Goal: Task Accomplishment & Management: Use online tool/utility

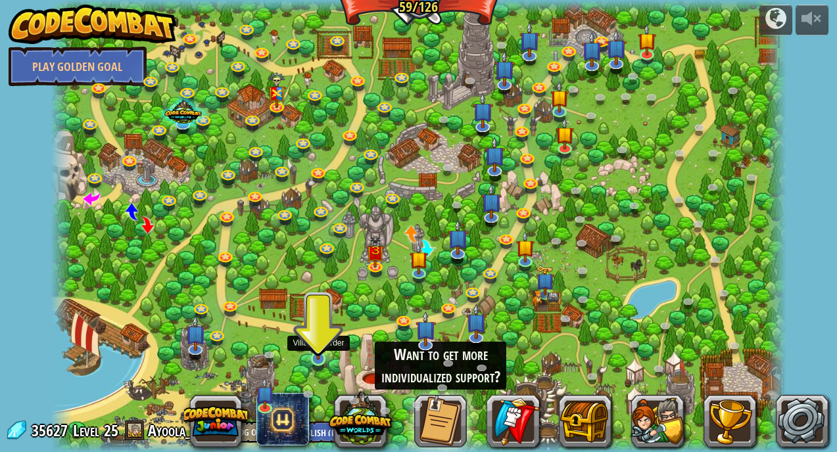
click at [318, 352] on img at bounding box center [318, 339] width 18 height 42
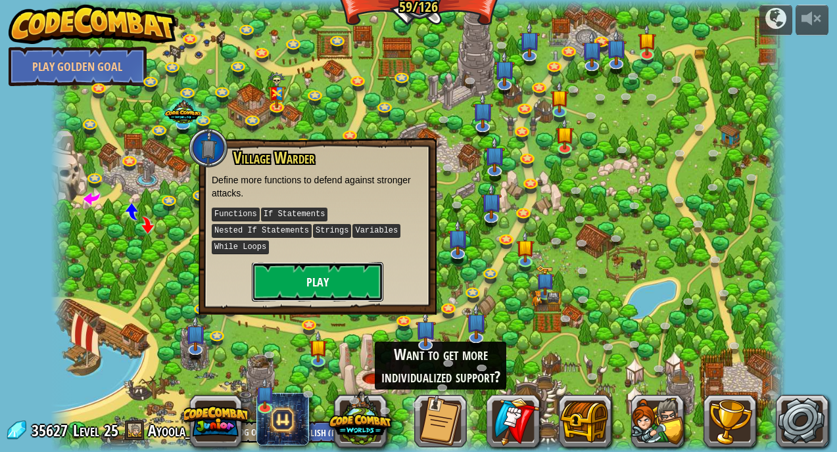
click at [329, 284] on button "Play" at bounding box center [317, 281] width 131 height 39
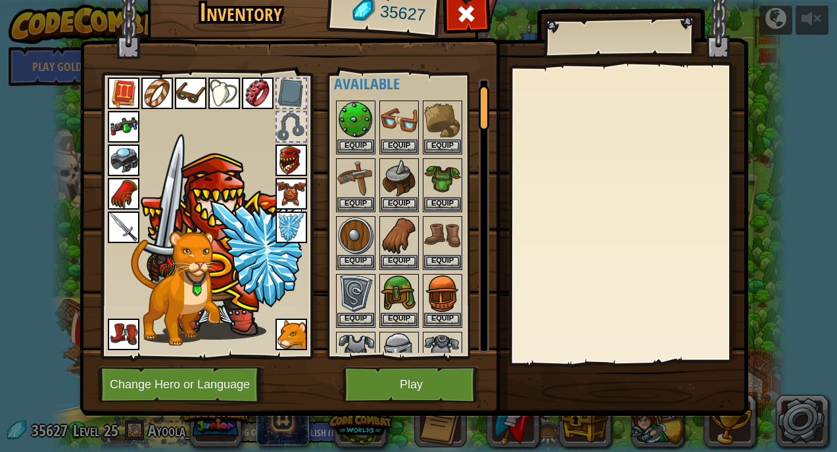
drag, startPoint x: 483, startPoint y: 110, endPoint x: 471, endPoint y: 108, distance: 11.3
click at [471, 110] on div "Available Equip Equip Equip Equip Equip Equip Equip Equip Equip Equip Equip Equ…" at bounding box center [411, 216] width 155 height 274
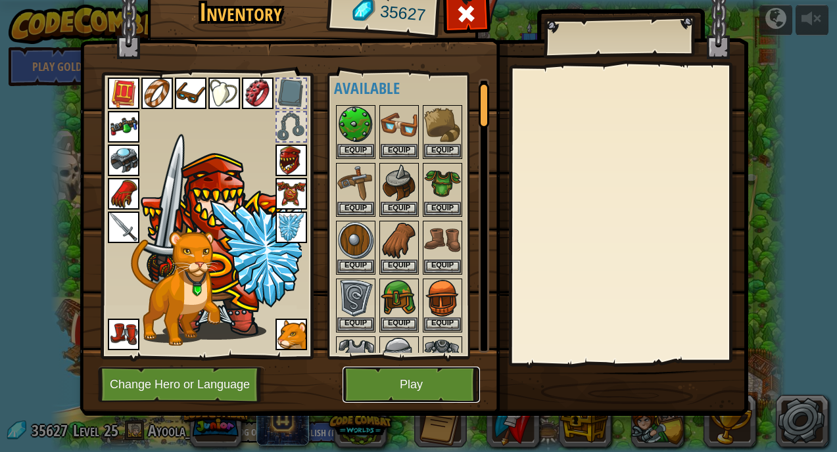
click at [381, 377] on button "Play" at bounding box center [410, 385] width 137 height 36
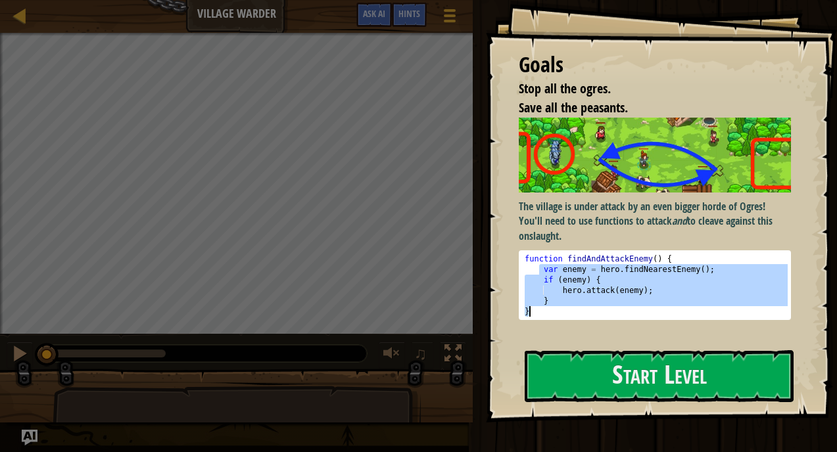
drag, startPoint x: 540, startPoint y: 269, endPoint x: 597, endPoint y: 308, distance: 68.9
click at [596, 308] on div "function findAndAttackEnemy ( ) { var enemy = hero . findNearestEnemy ( ) ; if …" at bounding box center [655, 296] width 266 height 84
type textarea "} }"
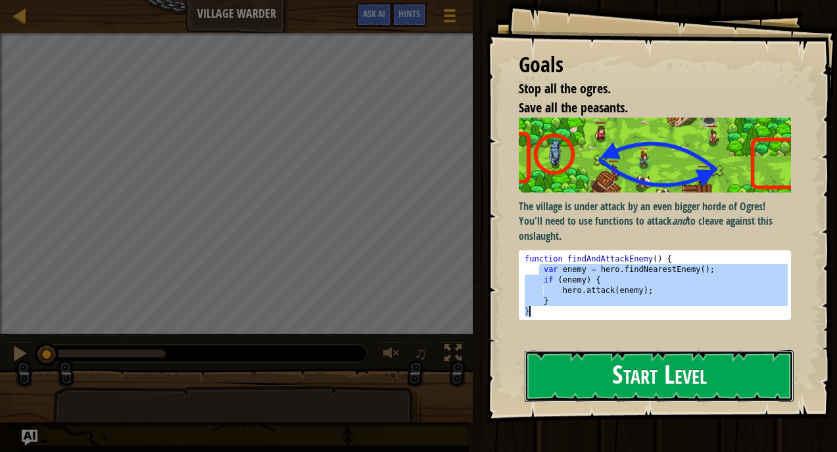
click at [584, 364] on button "Start Level" at bounding box center [659, 376] width 269 height 52
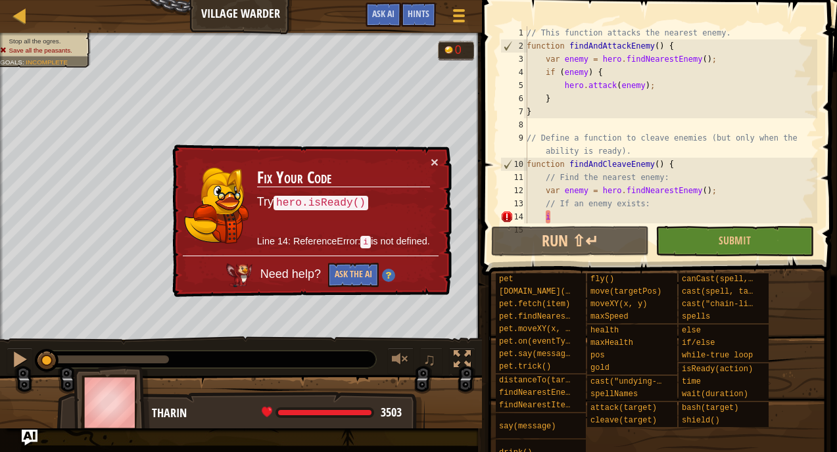
scroll to position [112, 0]
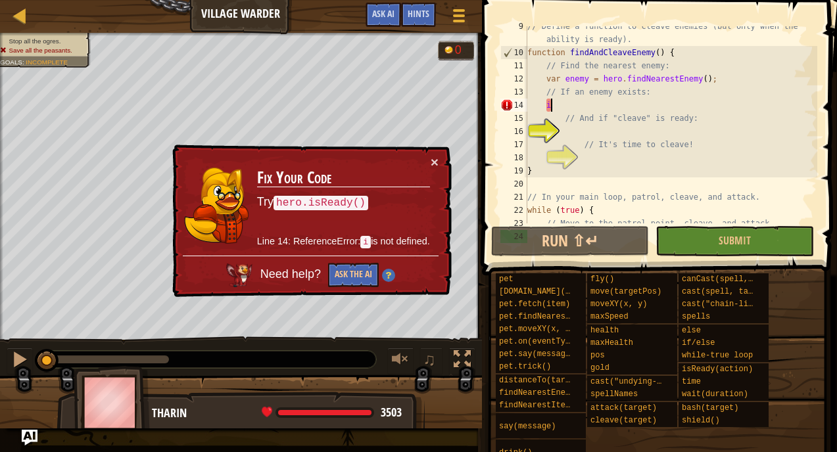
click at [550, 110] on div "// Define a function to cleave enemies (but only when the ability is ready). fu…" at bounding box center [671, 138] width 293 height 237
type textarea "i"
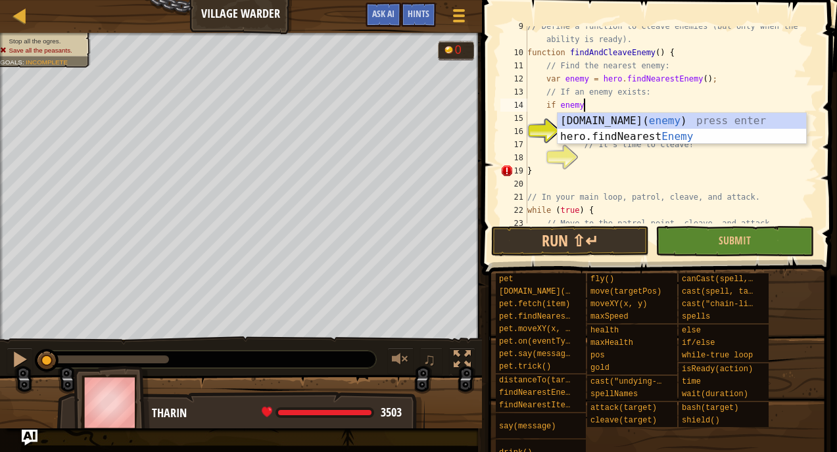
scroll to position [6, 4]
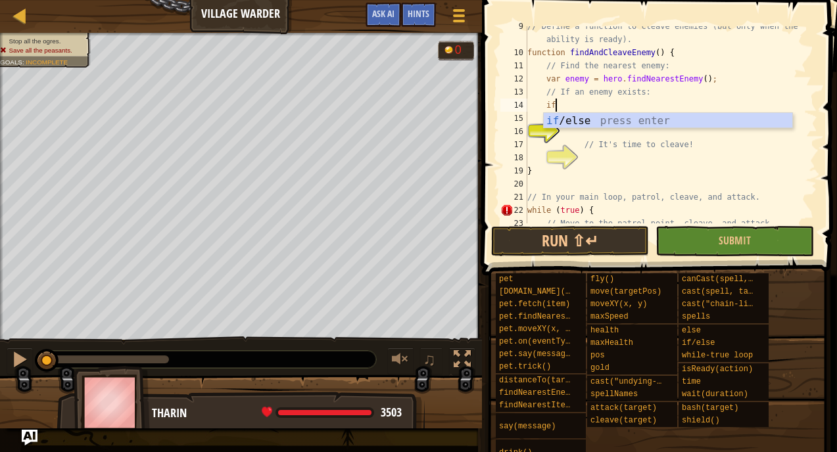
type textarea "i"
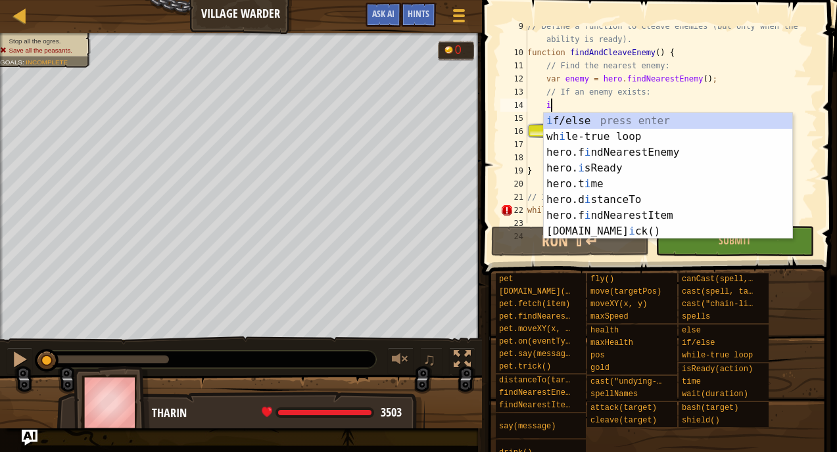
scroll to position [6, 1]
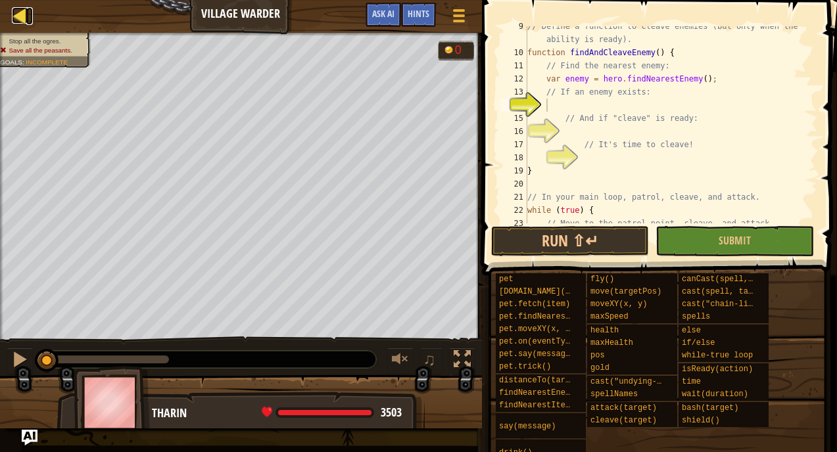
click at [24, 16] on div at bounding box center [20, 15] width 16 height 16
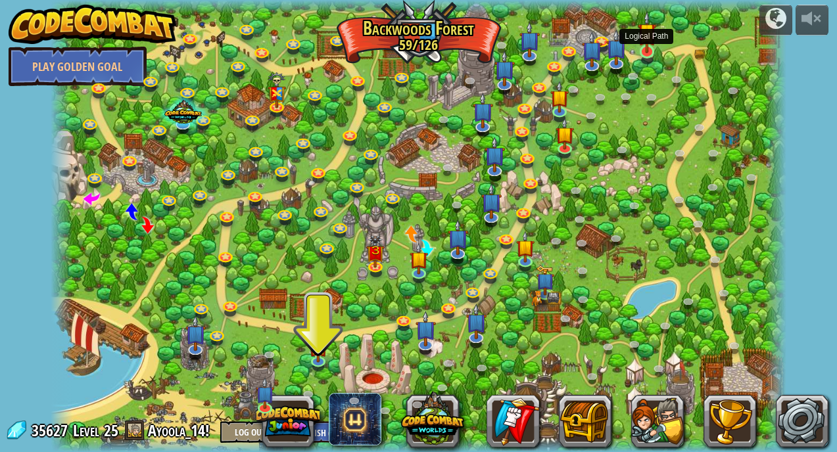
click at [643, 43] on img at bounding box center [647, 32] width 18 height 42
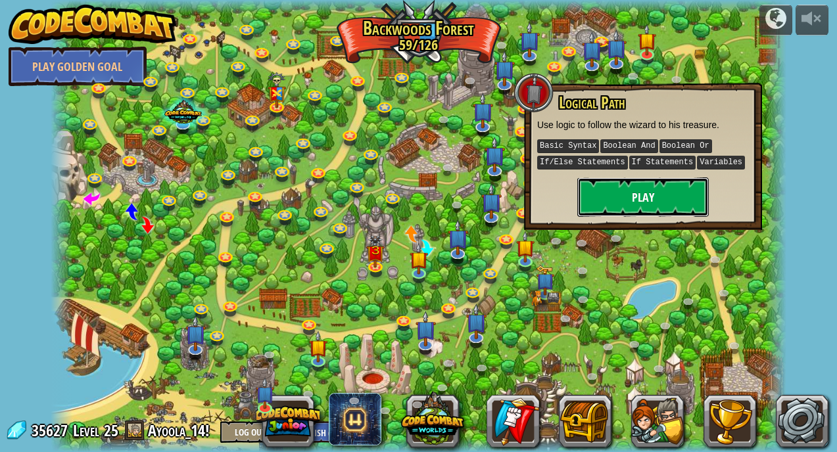
click at [611, 189] on button "Play" at bounding box center [642, 196] width 131 height 39
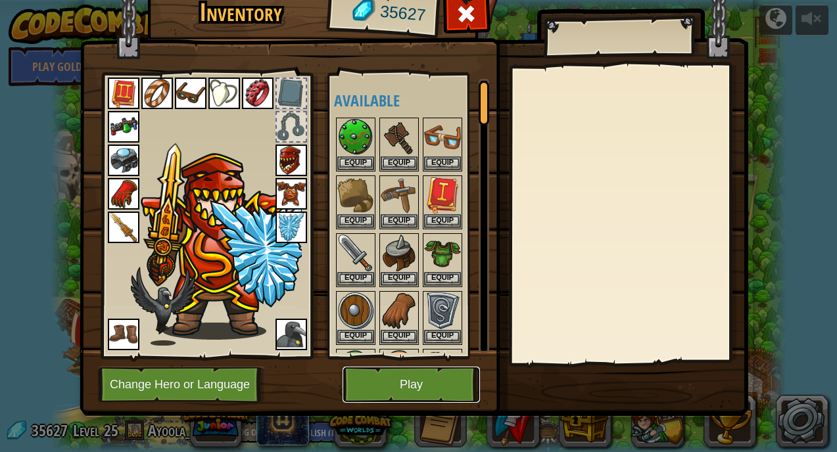
click at [381, 393] on button "Play" at bounding box center [410, 385] width 137 height 36
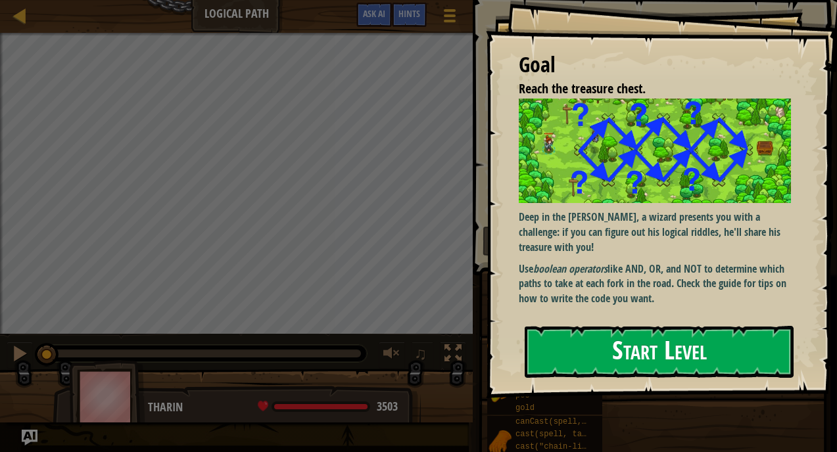
click at [564, 352] on button "Start Level" at bounding box center [659, 352] width 269 height 52
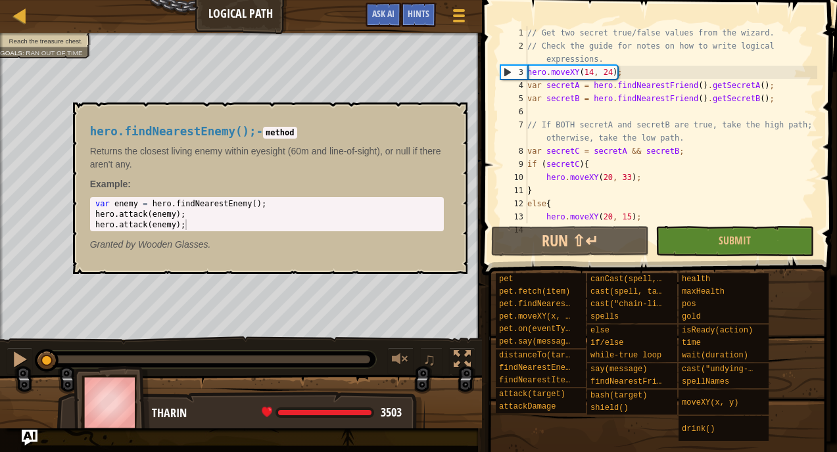
scroll to position [118, 0]
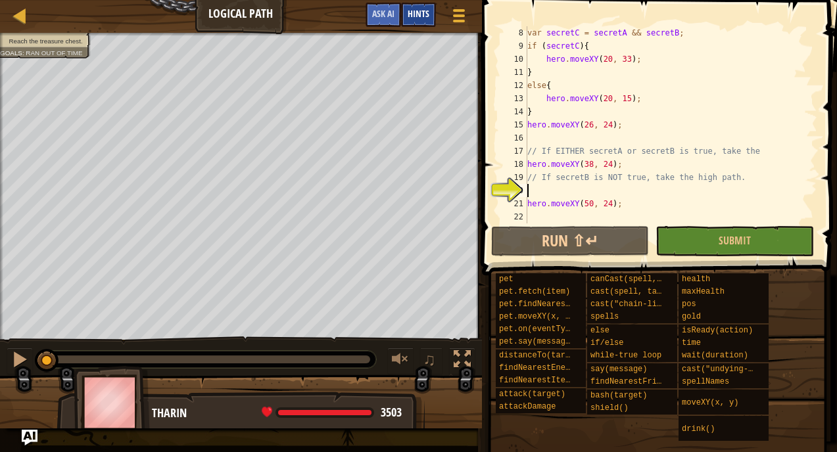
click at [429, 11] on div "Hints" at bounding box center [418, 15] width 35 height 24
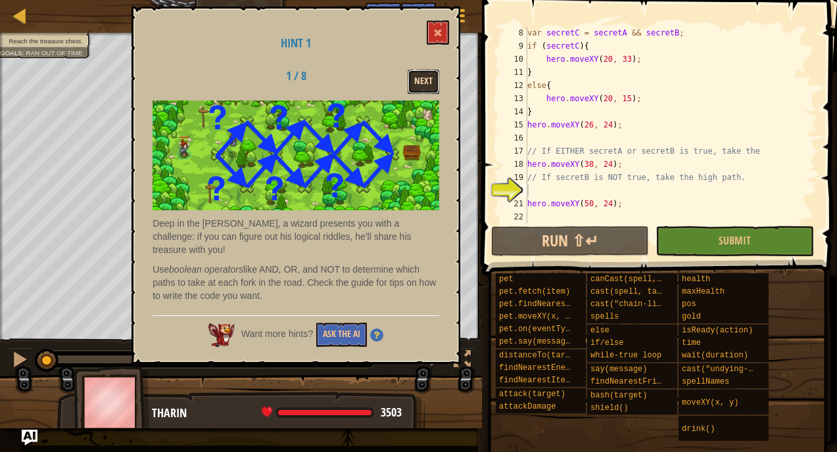
click at [416, 89] on button "Next" at bounding box center [424, 82] width 32 height 24
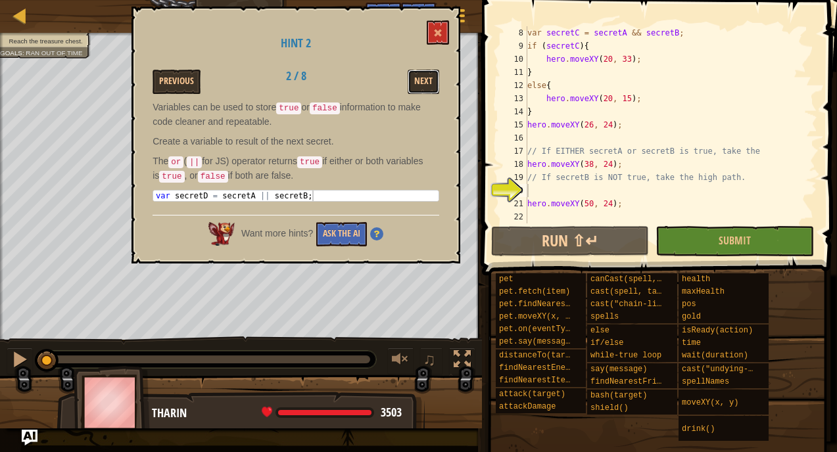
click at [416, 89] on button "Next" at bounding box center [424, 82] width 32 height 24
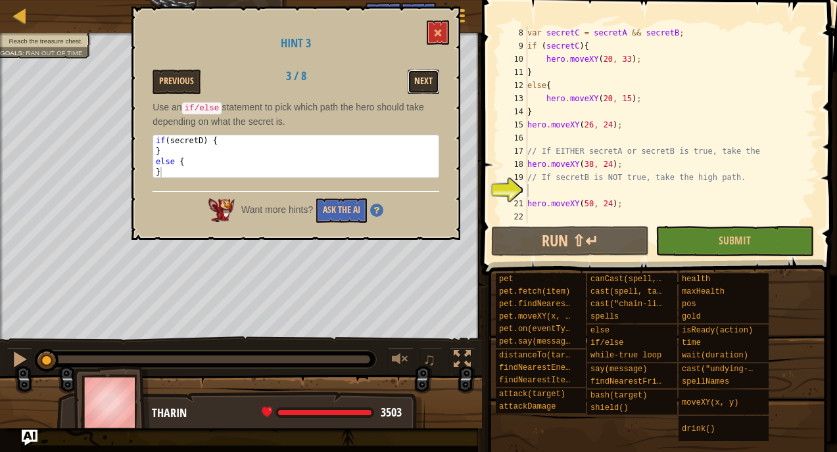
click at [413, 93] on button "Next" at bounding box center [424, 82] width 32 height 24
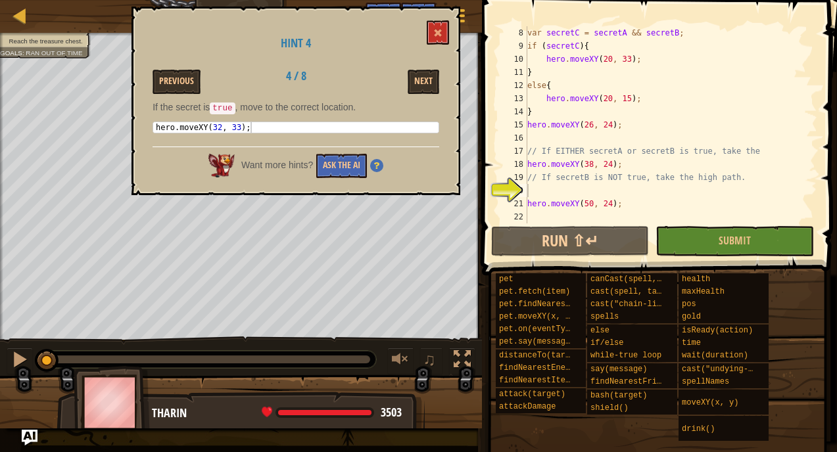
click at [414, 95] on div "Hint 4 Previous 4 / 8 Next If the secret is true , move to the correct location…" at bounding box center [295, 101] width 329 height 189
click at [417, 89] on button "Next" at bounding box center [424, 82] width 32 height 24
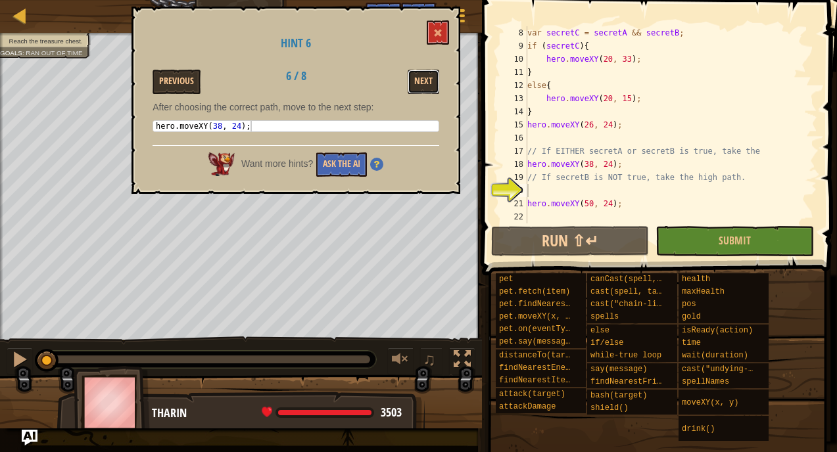
click at [417, 89] on button "Next" at bounding box center [424, 82] width 32 height 24
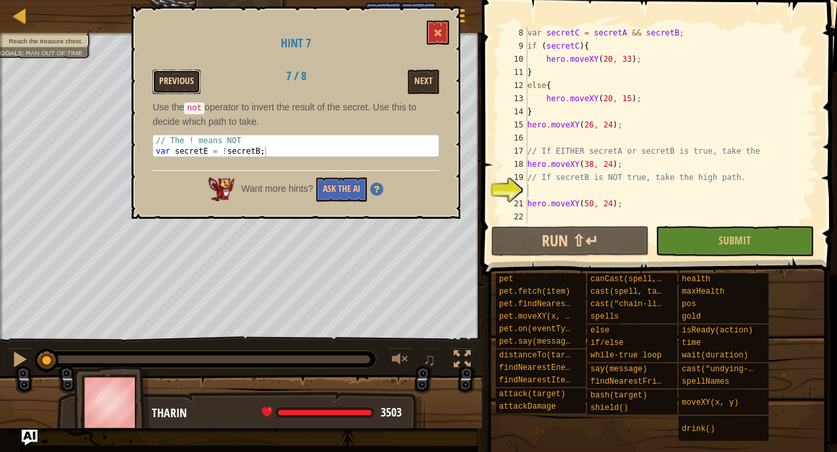
click at [187, 82] on button "Previous" at bounding box center [177, 82] width 48 height 24
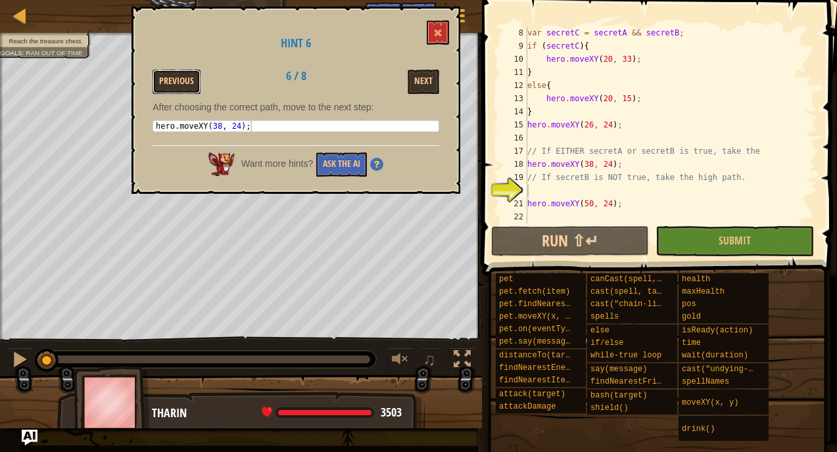
click at [187, 82] on button "Previous" at bounding box center [177, 82] width 48 height 24
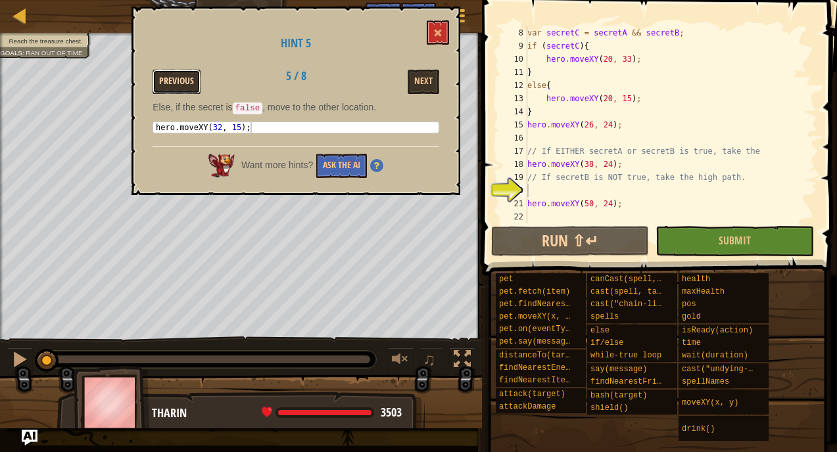
click at [188, 82] on button "Previous" at bounding box center [177, 82] width 48 height 24
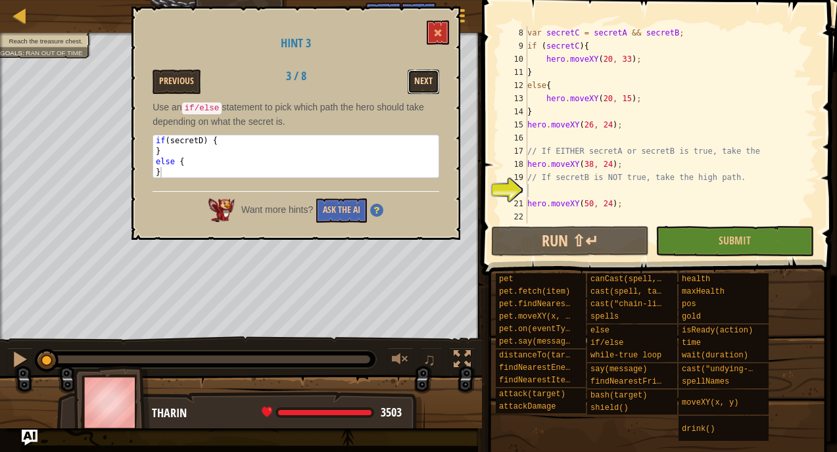
click at [419, 83] on button "Next" at bounding box center [424, 82] width 32 height 24
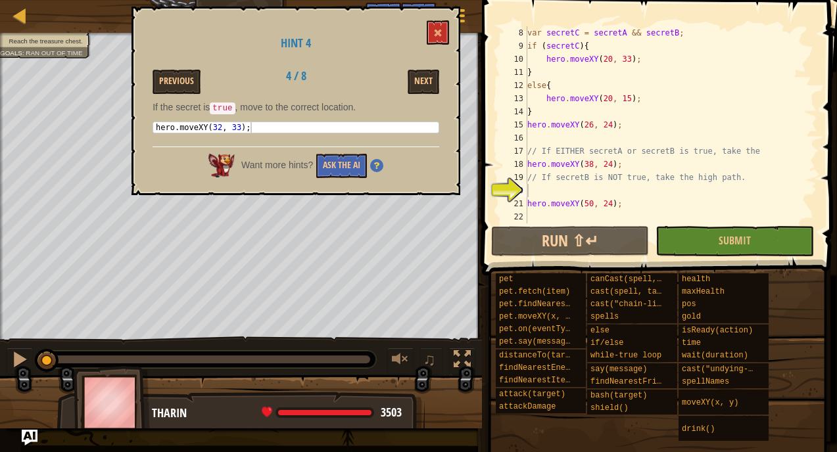
click at [407, 83] on div "Next" at bounding box center [398, 82] width 102 height 24
click at [415, 82] on button "Next" at bounding box center [424, 82] width 32 height 24
click at [415, 83] on button "Next" at bounding box center [424, 82] width 32 height 24
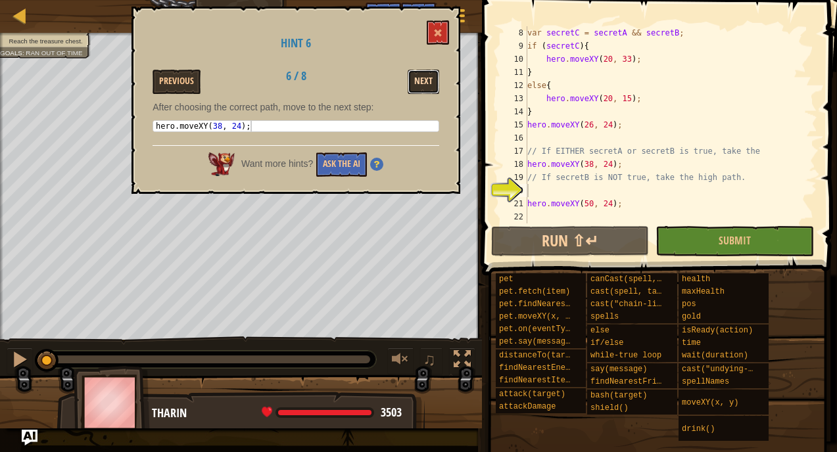
click at [417, 87] on button "Next" at bounding box center [424, 82] width 32 height 24
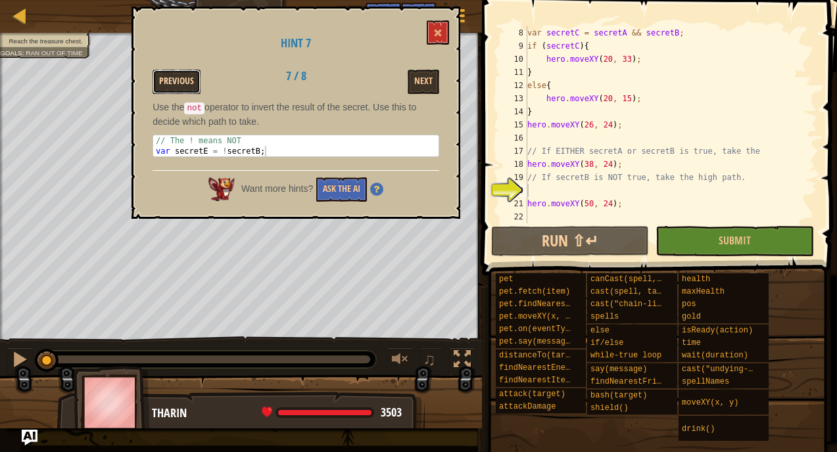
click at [185, 80] on button "Previous" at bounding box center [177, 82] width 48 height 24
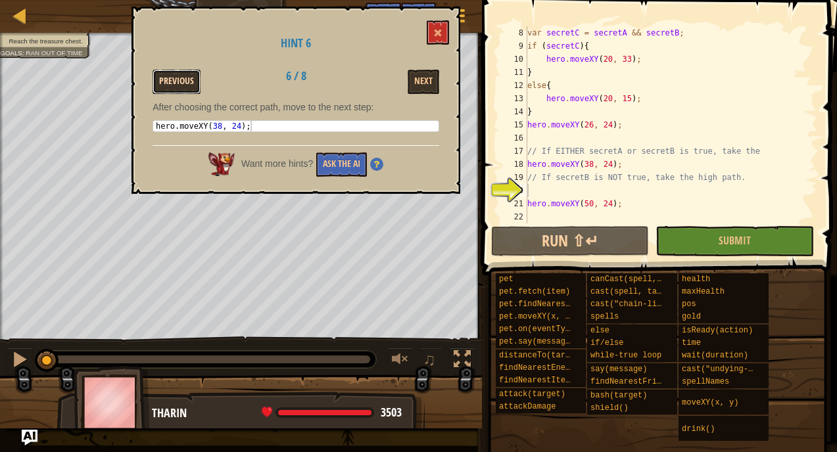
click at [185, 82] on button "Previous" at bounding box center [177, 82] width 48 height 24
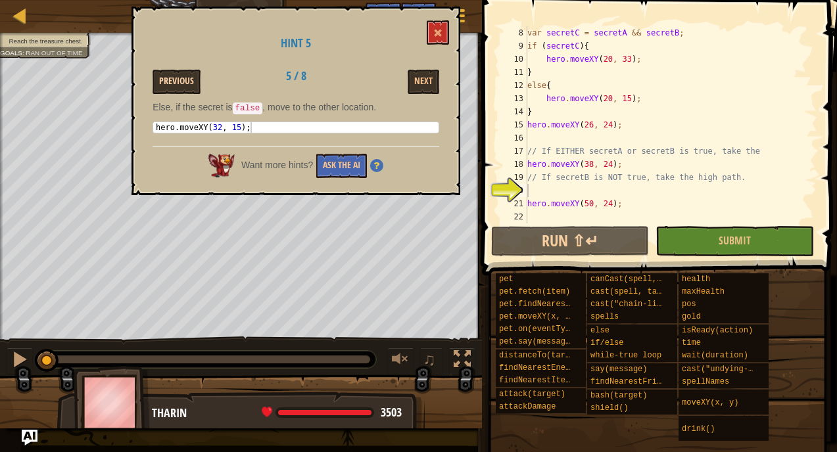
click at [187, 83] on button "Previous" at bounding box center [177, 82] width 48 height 24
click at [187, 82] on button "Previous" at bounding box center [177, 82] width 48 height 24
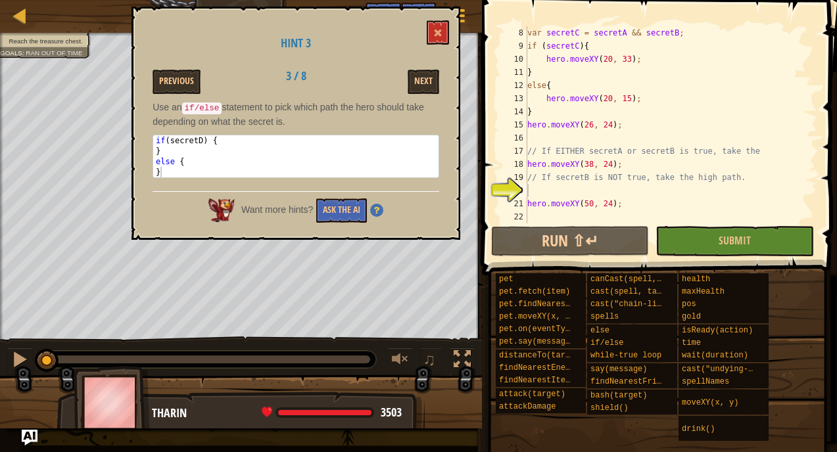
click at [187, 80] on button "Previous" at bounding box center [177, 82] width 48 height 24
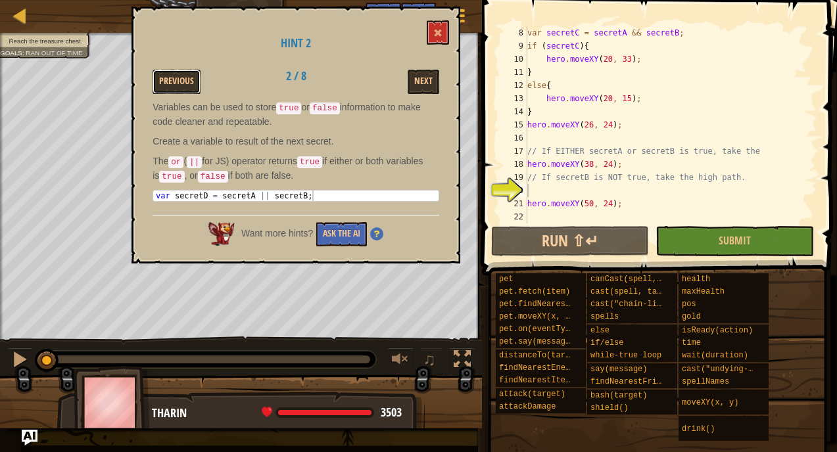
click at [187, 80] on button "Previous" at bounding box center [177, 82] width 48 height 24
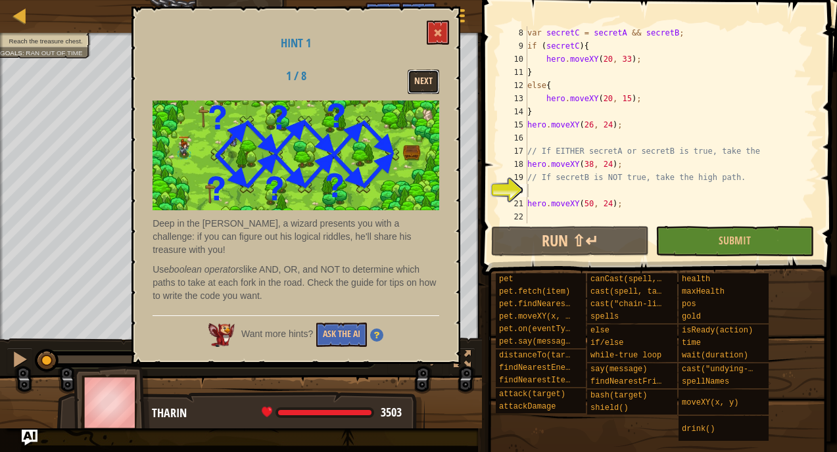
click at [416, 76] on button "Next" at bounding box center [424, 82] width 32 height 24
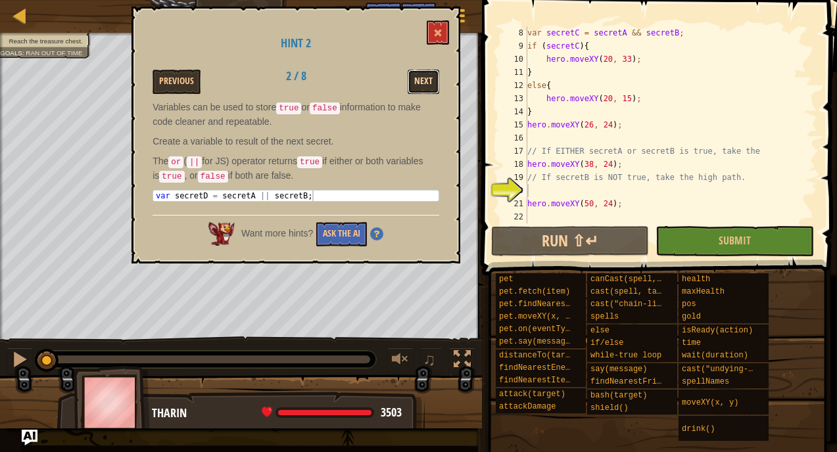
click at [419, 84] on button "Next" at bounding box center [424, 82] width 32 height 24
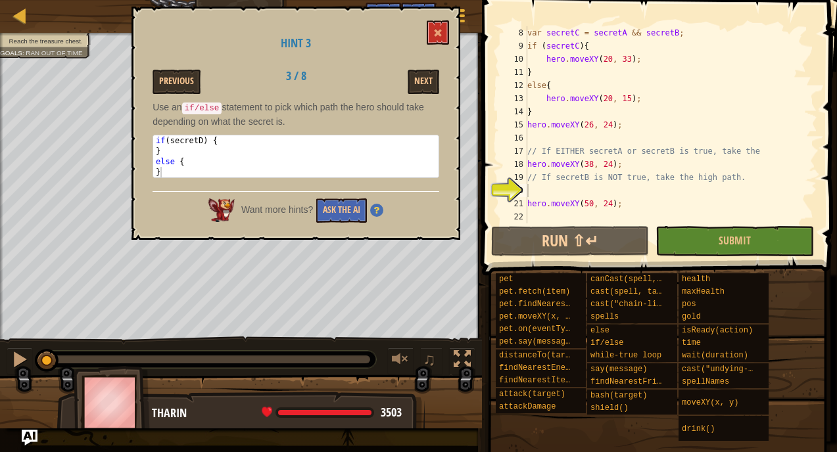
click at [436, 46] on h1 "Hint 3" at bounding box center [296, 43] width 287 height 13
click at [440, 34] on span at bounding box center [437, 32] width 9 height 9
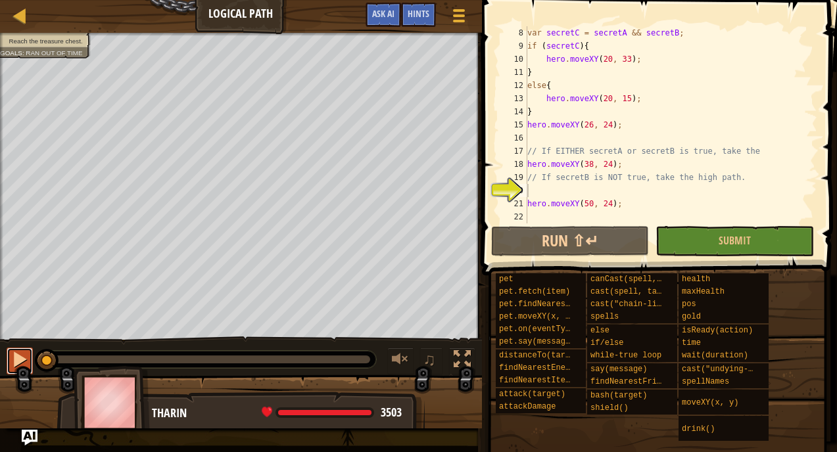
click at [20, 356] on div at bounding box center [19, 359] width 17 height 17
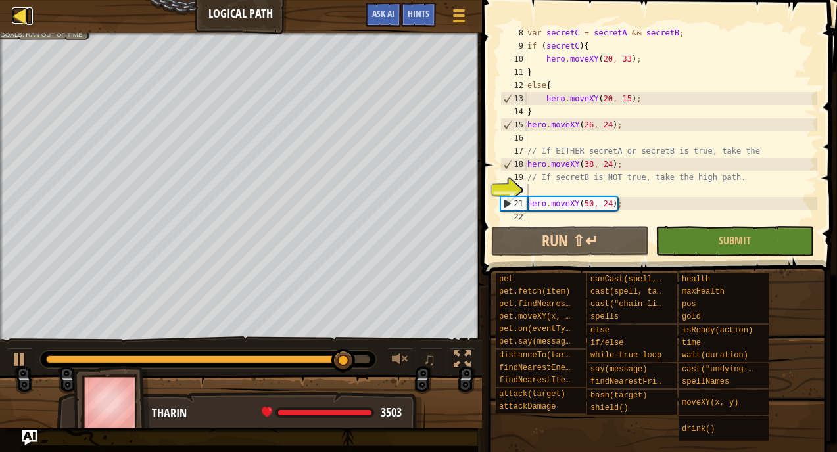
click at [21, 14] on div at bounding box center [20, 15] width 16 height 16
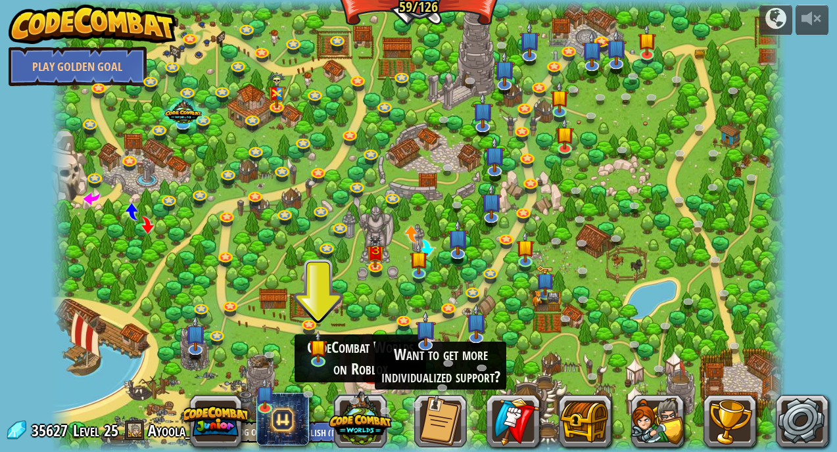
click at [355, 431] on button at bounding box center [360, 419] width 63 height 63
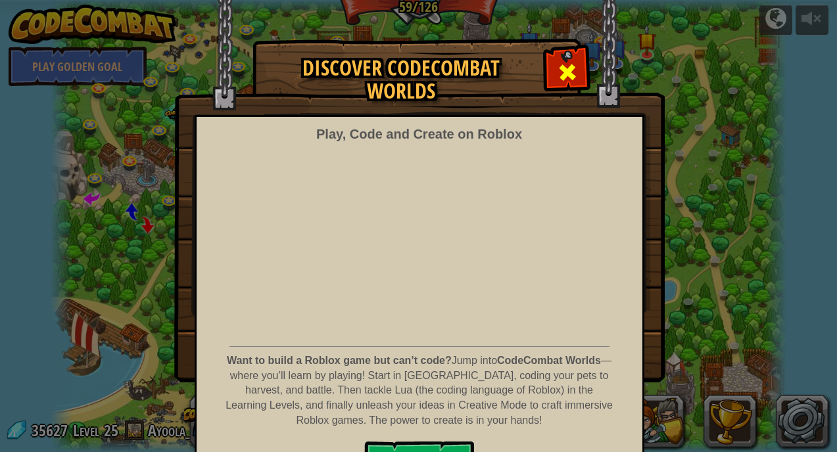
click at [560, 80] on span at bounding box center [567, 72] width 21 height 21
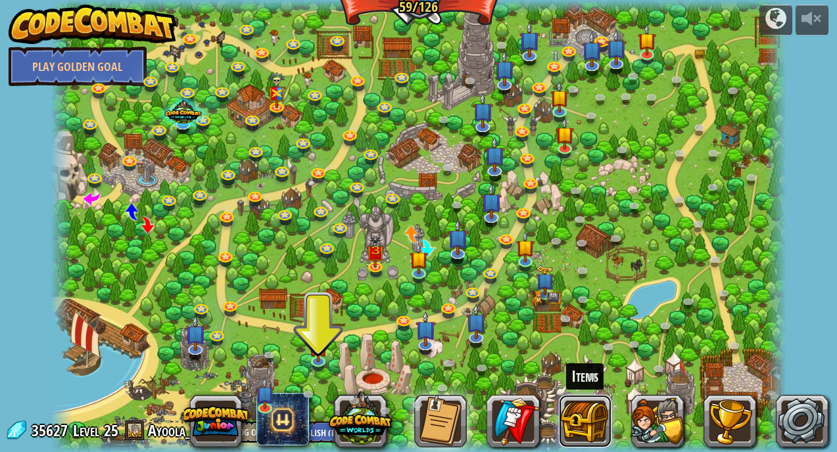
click at [594, 407] on button at bounding box center [585, 421] width 53 height 53
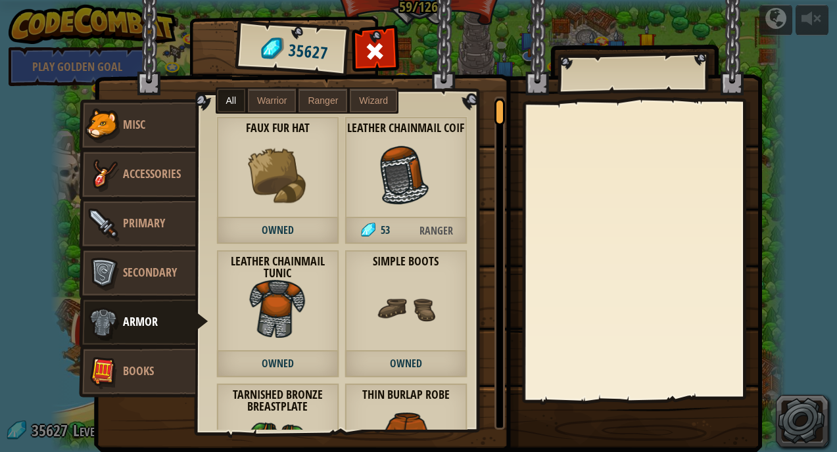
click at [262, 99] on span "Warrior" at bounding box center [272, 100] width 30 height 11
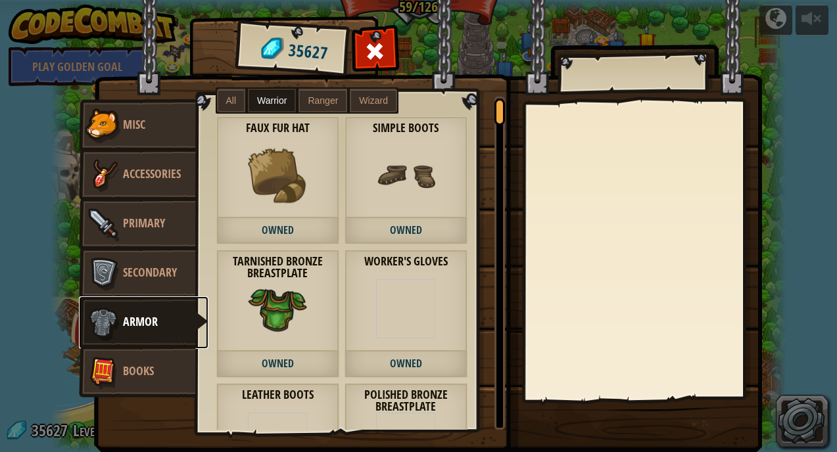
click at [164, 310] on link "Armor" at bounding box center [144, 322] width 130 height 53
click at [158, 324] on link "Armor" at bounding box center [144, 322] width 130 height 53
drag, startPoint x: 492, startPoint y: 112, endPoint x: 500, endPoint y: 133, distance: 23.3
click at [500, 133] on div "Faux Fur Hat Owned Leather Chainmail Coif 53 Ranger Leather Chainmail Tunic Own…" at bounding box center [351, 263] width 308 height 333
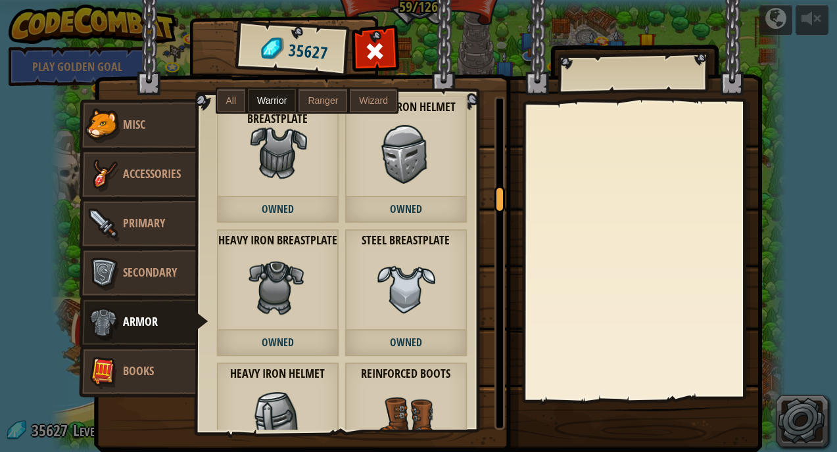
drag, startPoint x: 498, startPoint y: 112, endPoint x: 502, endPoint y: 198, distance: 86.2
click at [504, 198] on div at bounding box center [499, 199] width 11 height 27
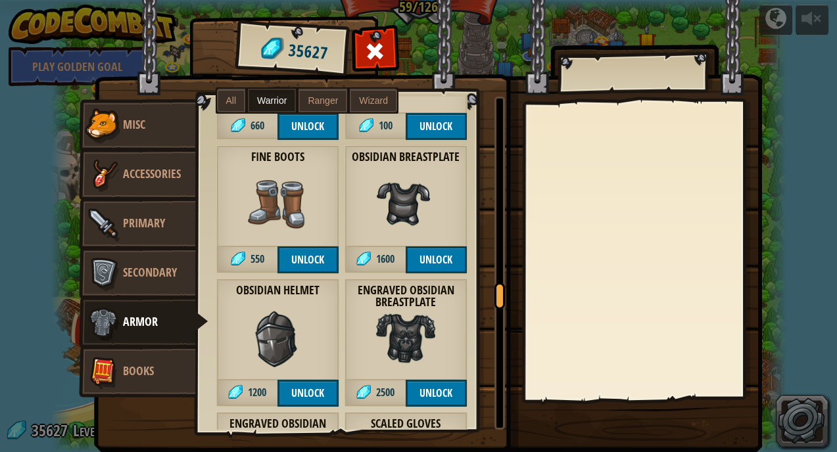
scroll to position [1164, 0]
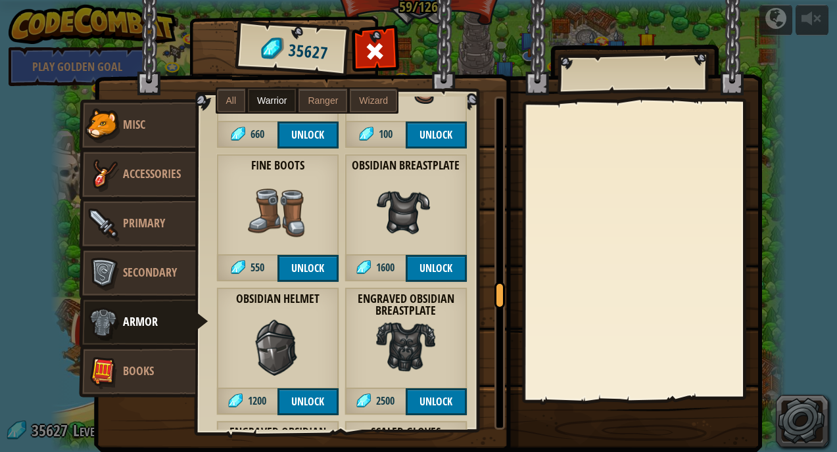
drag, startPoint x: 502, startPoint y: 198, endPoint x: 494, endPoint y: 291, distance: 93.7
click at [494, 291] on div at bounding box center [499, 295] width 11 height 27
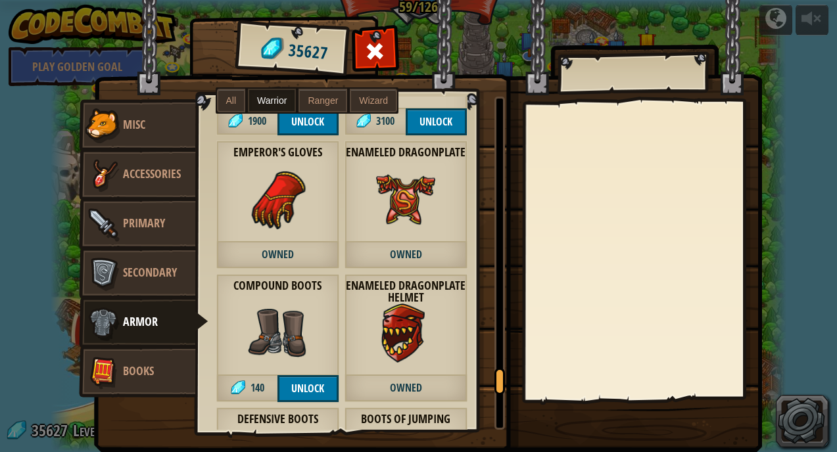
scroll to position [1702, 0]
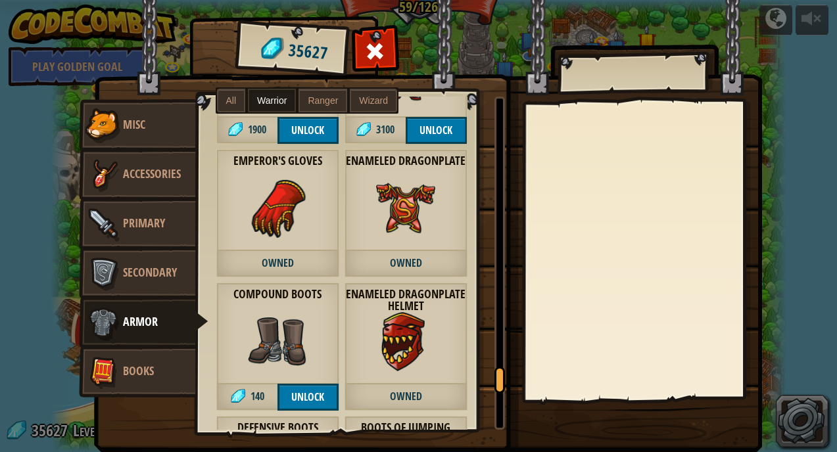
click at [379, 374] on div "Enameled Dragonplate Helmet Owned" at bounding box center [405, 347] width 123 height 128
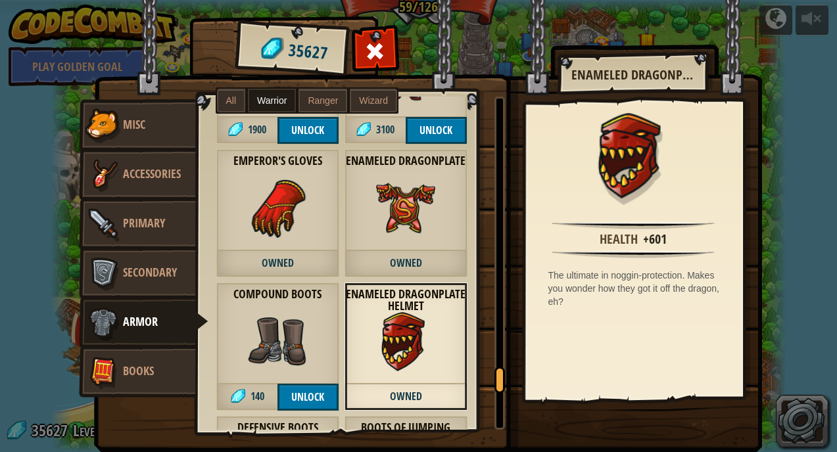
click at [381, 247] on div "Enameled Dragonplate Owned" at bounding box center [405, 213] width 123 height 128
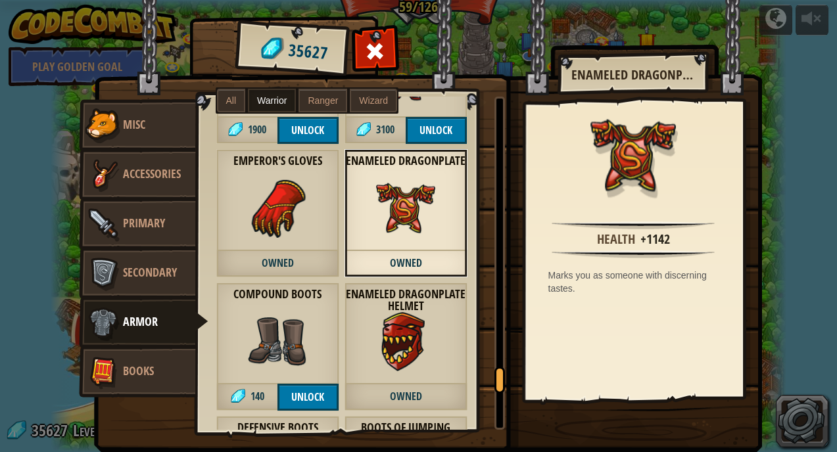
click at [311, 231] on div "Emperor's Gloves Owned" at bounding box center [277, 213] width 123 height 128
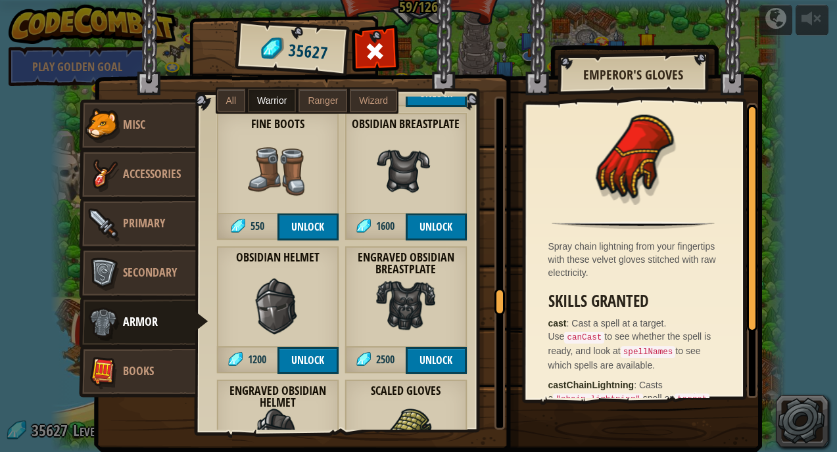
drag, startPoint x: 497, startPoint y: 377, endPoint x: 511, endPoint y: 300, distance: 78.1
click at [511, 21] on div "Items 35627 Misc Accessories Primary Secondary Armor Books All Warrior Ranger W…" at bounding box center [435, 20] width 673 height 1
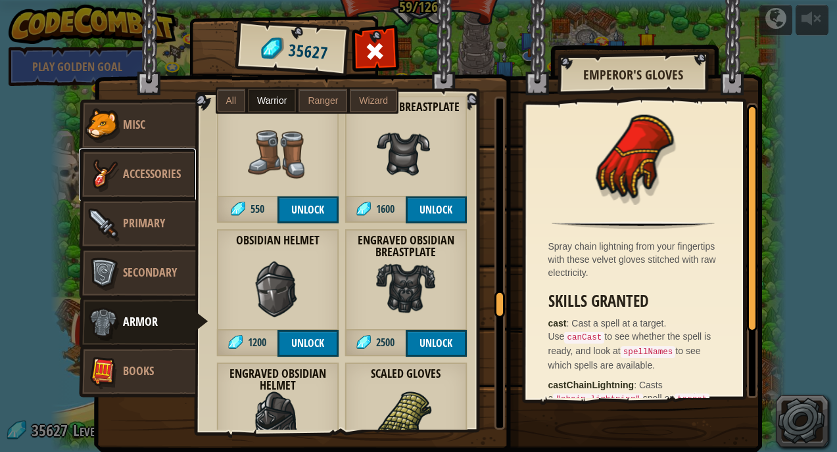
click at [163, 172] on span "Accessories" at bounding box center [152, 174] width 58 height 16
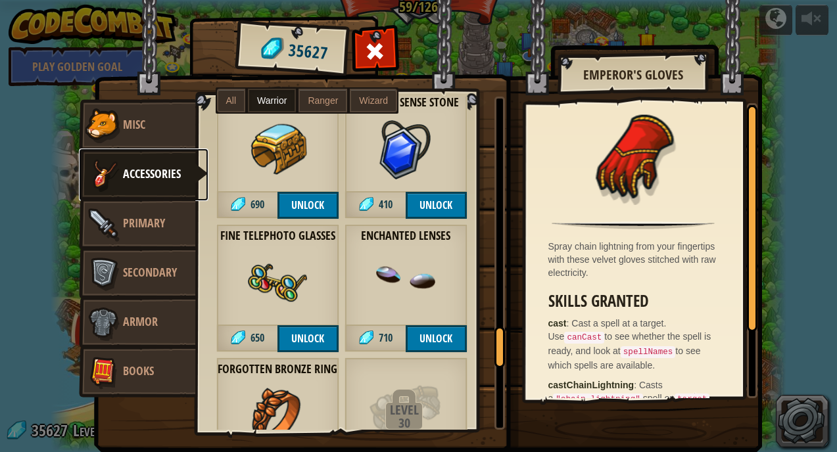
scroll to position [2039, 0]
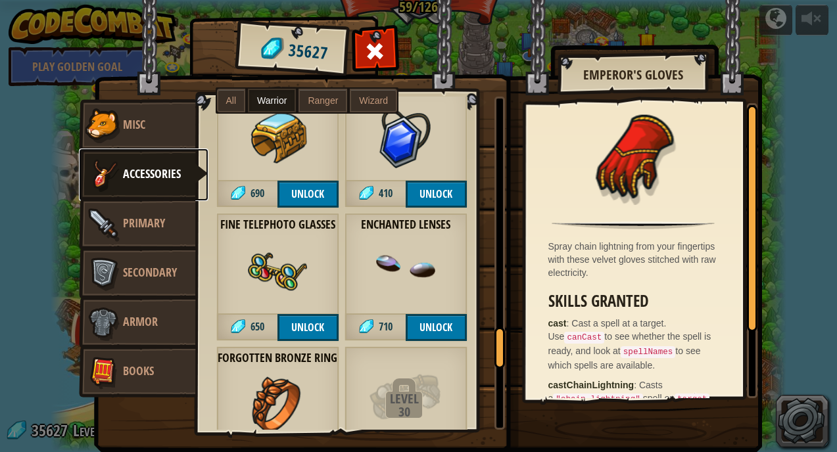
drag, startPoint x: 500, startPoint y: 121, endPoint x: 460, endPoint y: 348, distance: 230.3
click at [460, 348] on div "Crude Glasses Owned Leather Belt Owned Sundial Wristwatch Owned Tarnished Coppe…" at bounding box center [351, 263] width 308 height 333
click at [165, 223] on link "Primary" at bounding box center [137, 224] width 117 height 53
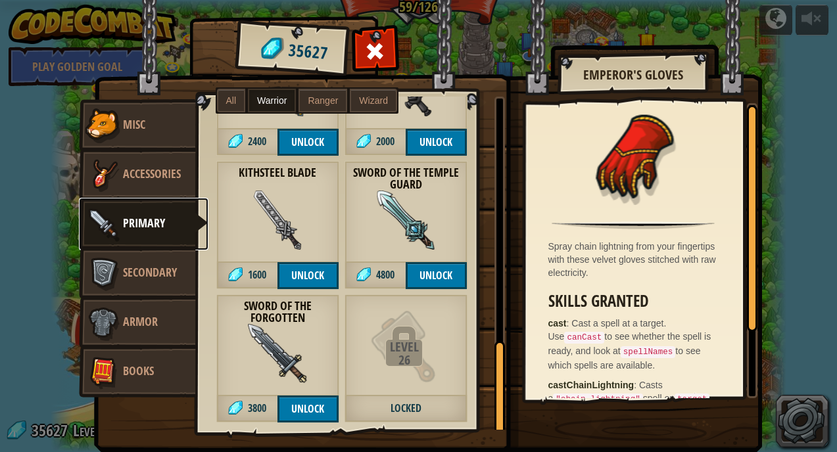
scroll to position [902, 0]
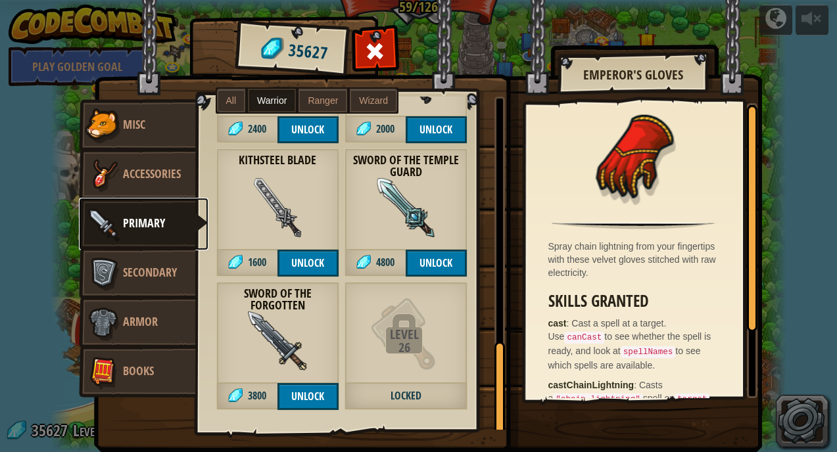
drag, startPoint x: 500, startPoint y: 162, endPoint x: 409, endPoint y: 423, distance: 276.9
click at [408, 423] on div "Crude Builder's Hammer Owned Crude Crossbow Owned Enchanted Stick Owned Simple …" at bounding box center [351, 263] width 308 height 333
click at [300, 346] on img at bounding box center [277, 341] width 59 height 59
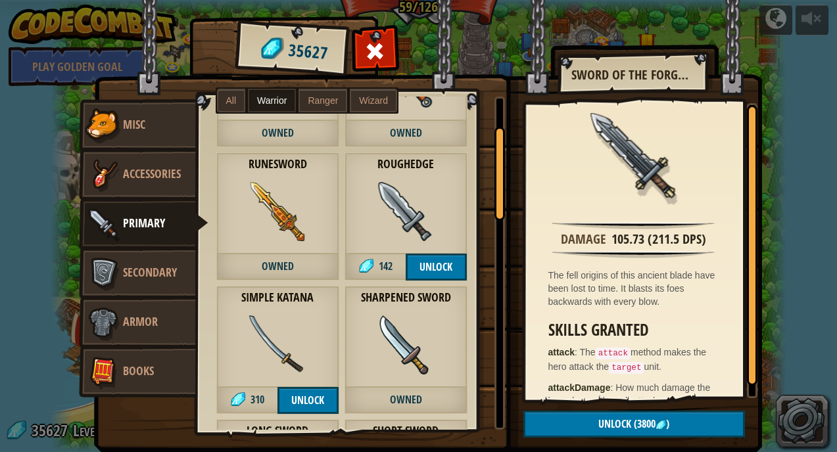
scroll to position [83, 0]
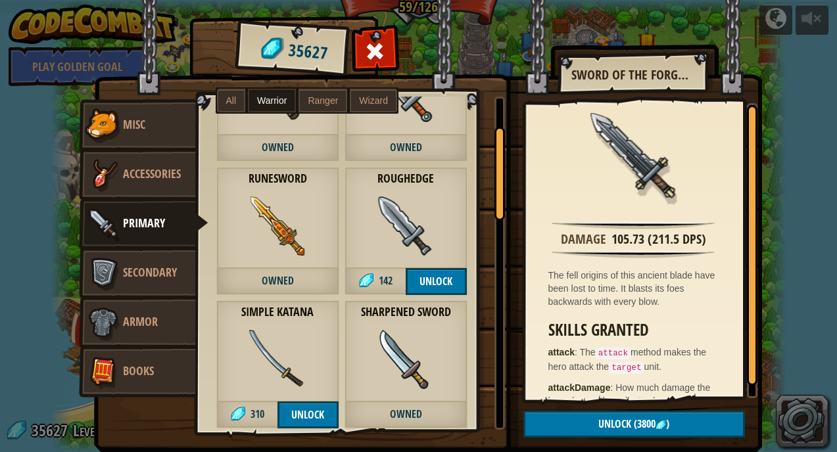
drag, startPoint x: 498, startPoint y: 355, endPoint x: 495, endPoint y: 131, distance: 223.5
click at [495, 131] on div at bounding box center [499, 174] width 11 height 94
click at [267, 217] on img at bounding box center [277, 226] width 59 height 59
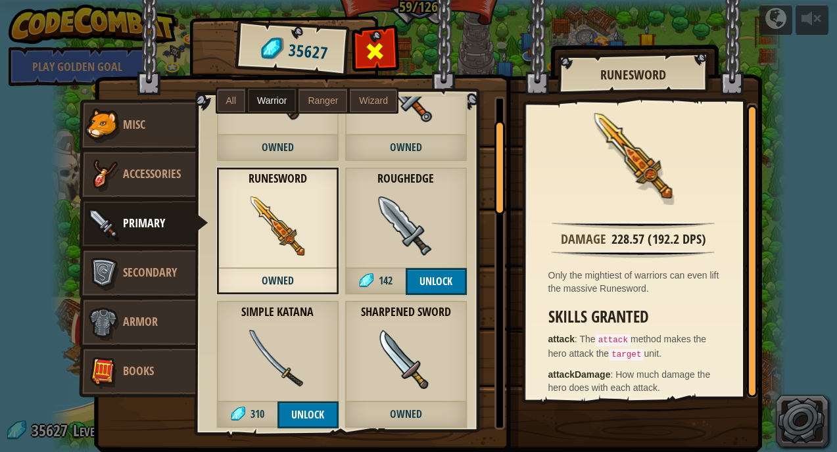
click at [366, 59] on span at bounding box center [374, 51] width 21 height 21
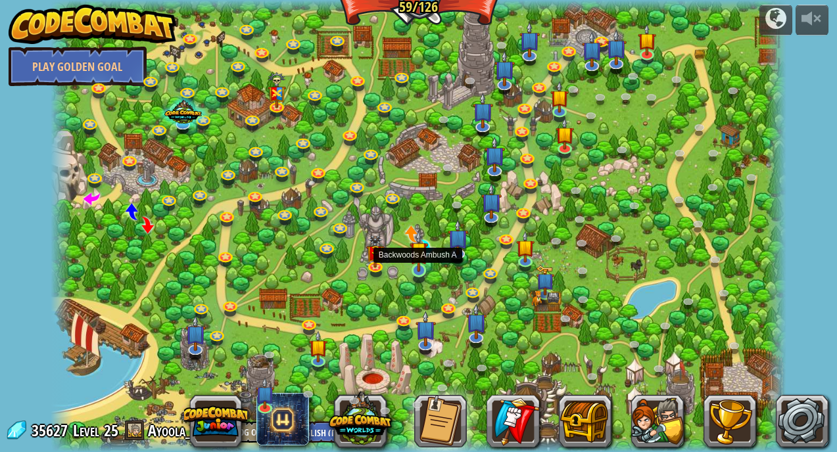
click at [417, 262] on img at bounding box center [419, 251] width 18 height 42
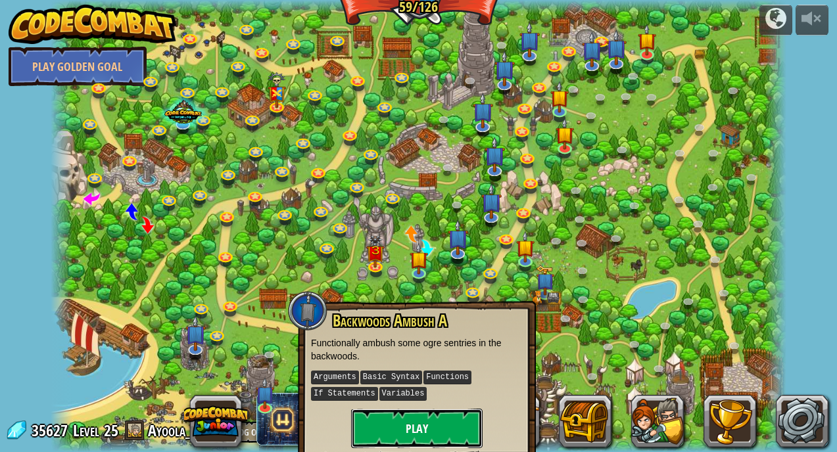
click at [391, 433] on button "Play" at bounding box center [416, 428] width 131 height 39
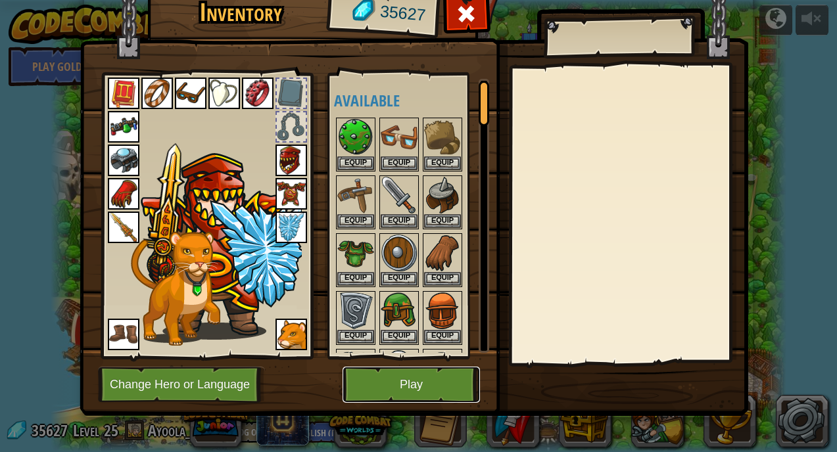
click at [403, 381] on button "Play" at bounding box center [410, 385] width 137 height 36
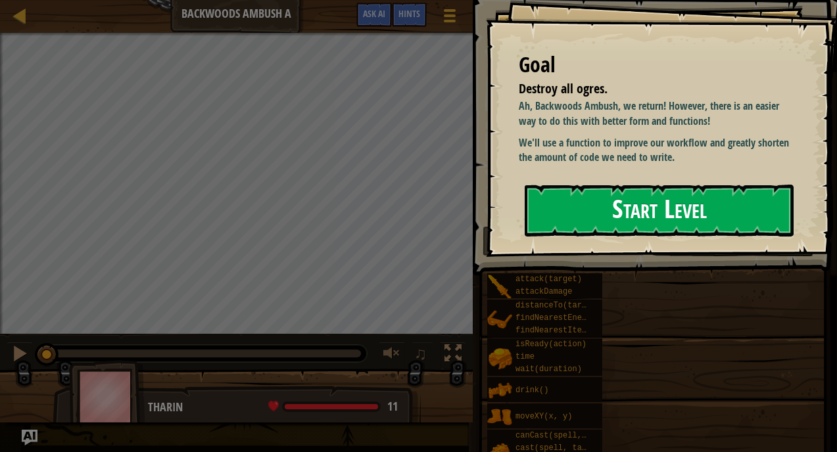
click at [594, 210] on button "Start Level" at bounding box center [659, 211] width 269 height 52
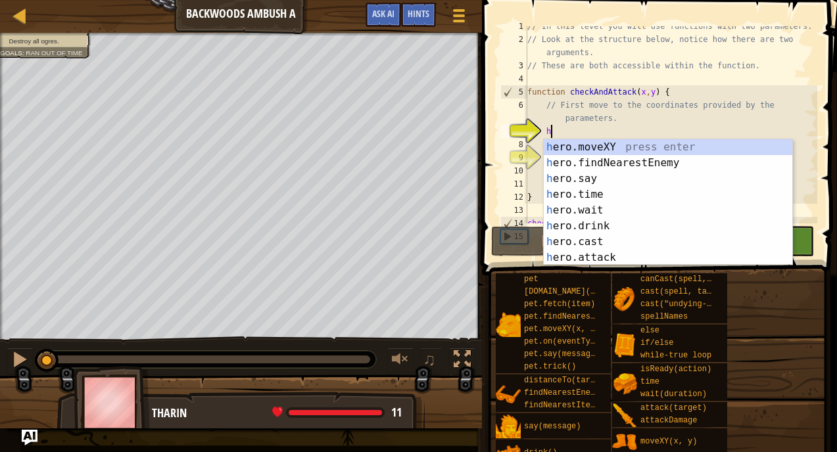
scroll to position [6, 1]
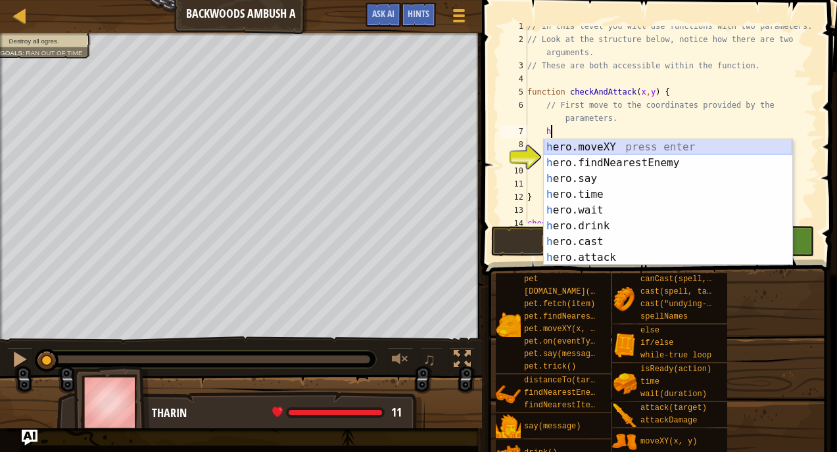
click at [689, 143] on div "h ero.moveXY press enter h ero.findNearestEnemy press enter h ero.say press ent…" at bounding box center [668, 218] width 248 height 158
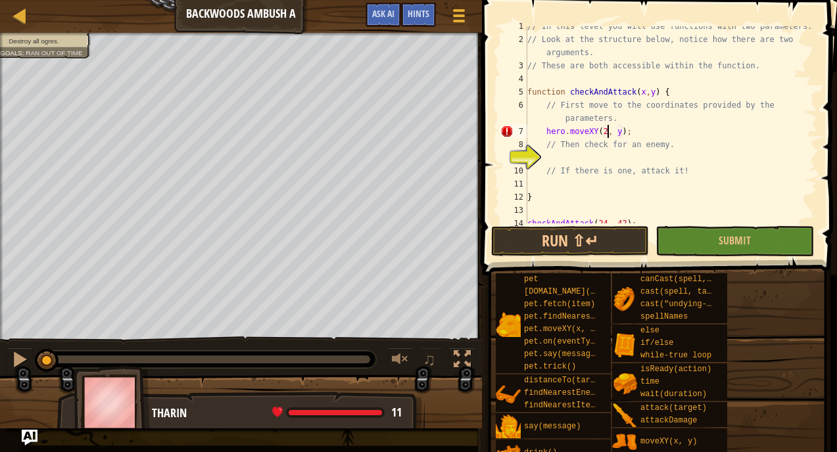
scroll to position [6, 7]
type textarea "hero.moveXY(24, 42);"
click at [554, 158] on div "// In this level you will use functions with two parameters. // Look at the str…" at bounding box center [671, 132] width 293 height 224
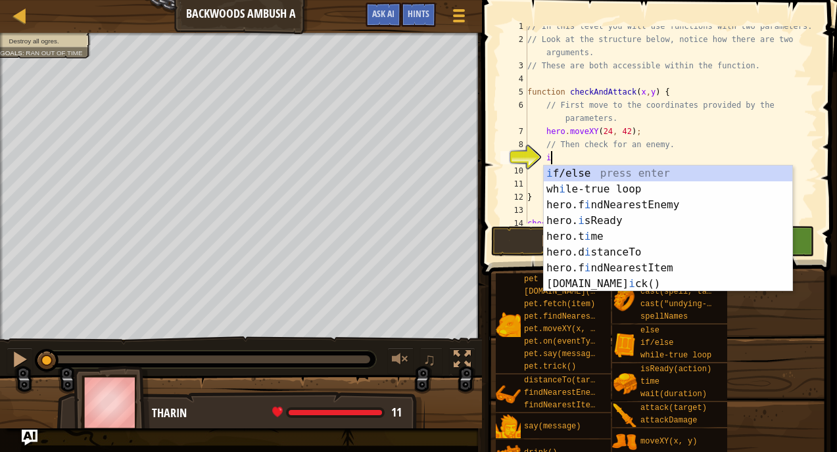
scroll to position [6, 1]
type textarea "i"
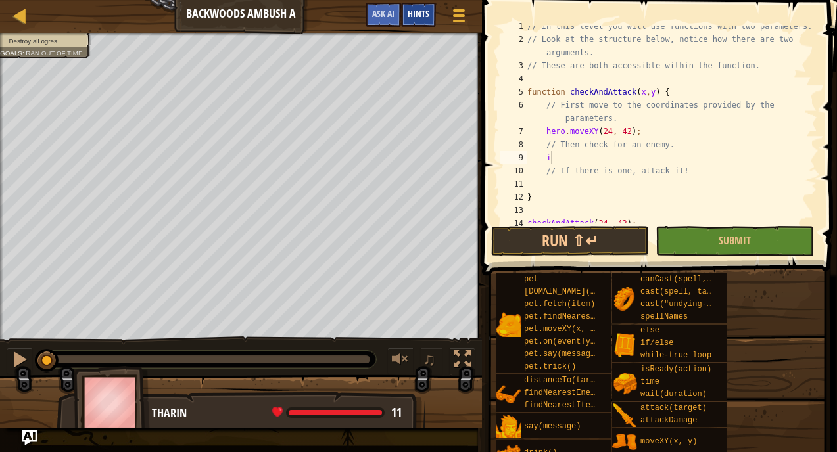
click at [417, 24] on div "Hints" at bounding box center [418, 15] width 35 height 24
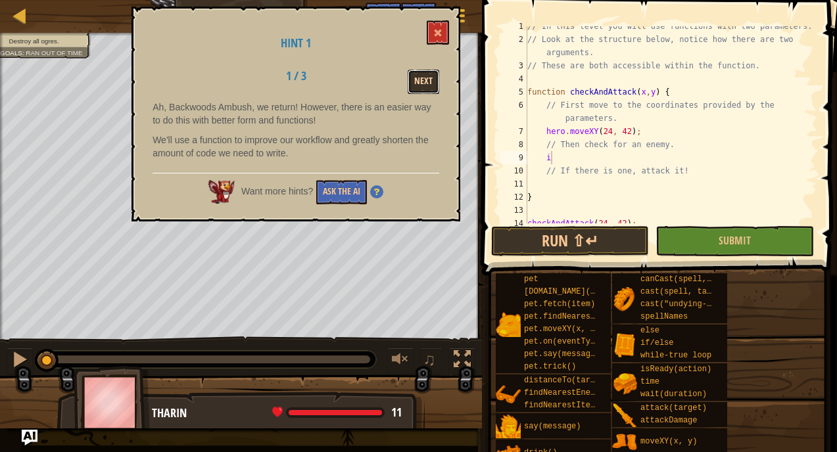
click at [420, 83] on button "Next" at bounding box center [424, 82] width 32 height 24
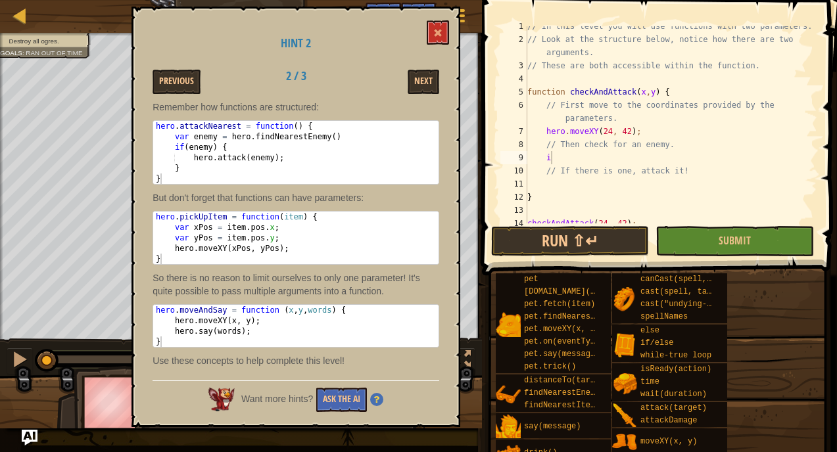
type textarea "hero.attackNearest = function() {"
click at [157, 126] on div "hero . attackNearest = function ( ) { var enemy = hero . findNearestEnemy ( ) i…" at bounding box center [295, 163] width 285 height 84
click at [419, 72] on button "Next" at bounding box center [424, 82] width 32 height 24
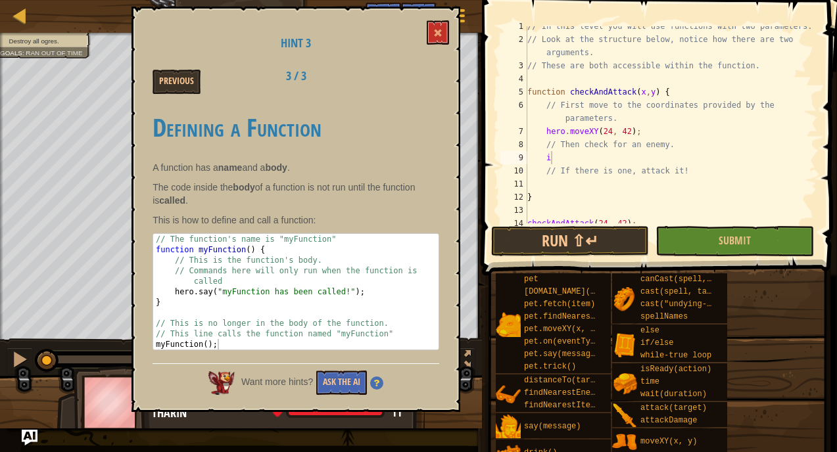
click at [419, 73] on div "Previous 3 / 3" at bounding box center [296, 82] width 306 height 24
click at [439, 35] on span at bounding box center [437, 32] width 9 height 9
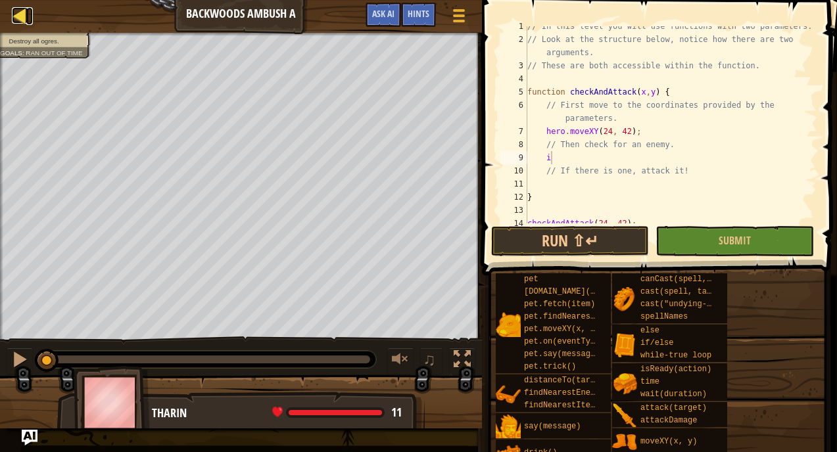
click at [29, 16] on link "Map" at bounding box center [29, 16] width 7 height 18
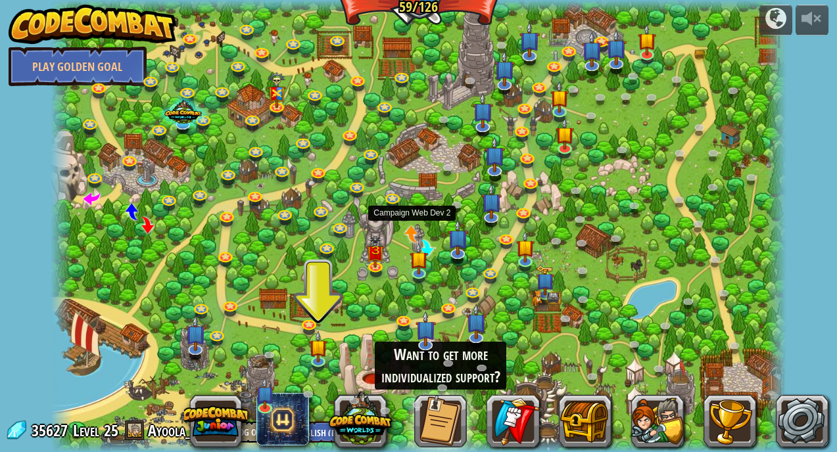
click at [408, 229] on span at bounding box center [412, 234] width 16 height 16
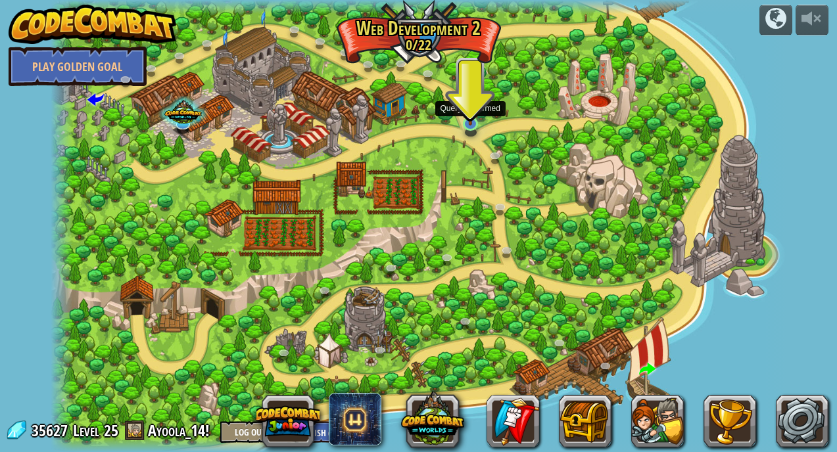
click at [468, 121] on img at bounding box center [470, 104] width 18 height 42
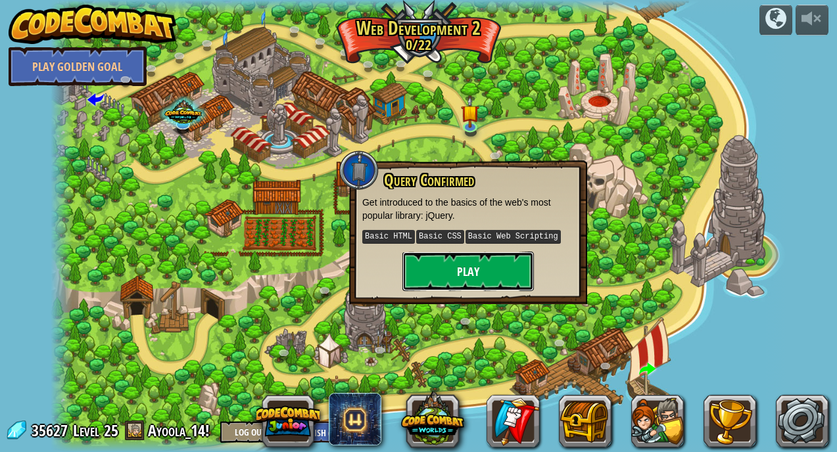
click at [432, 266] on button "Play" at bounding box center [467, 271] width 131 height 39
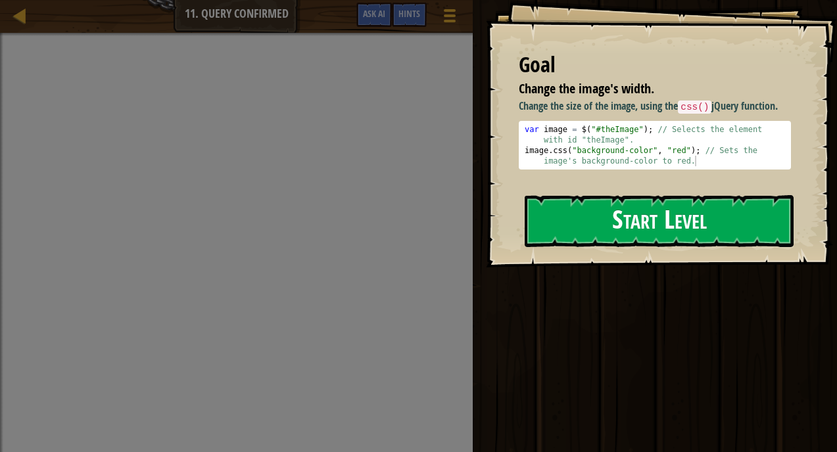
click at [576, 195] on button "Start Level" at bounding box center [659, 221] width 269 height 52
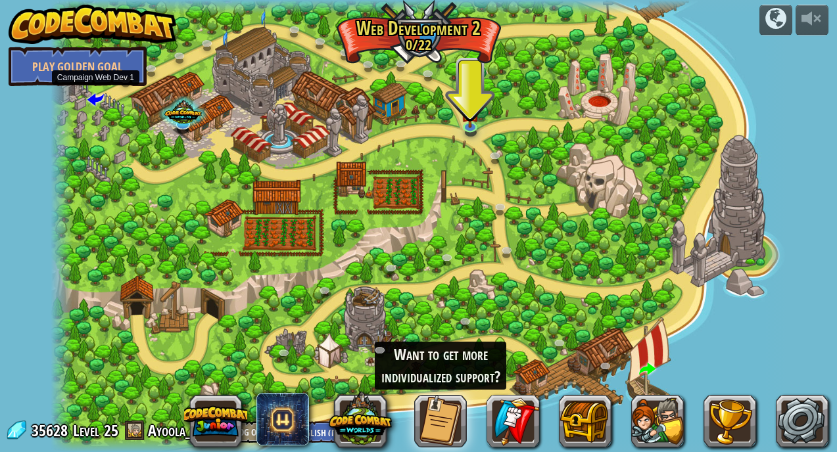
click at [95, 103] on span at bounding box center [95, 99] width 16 height 16
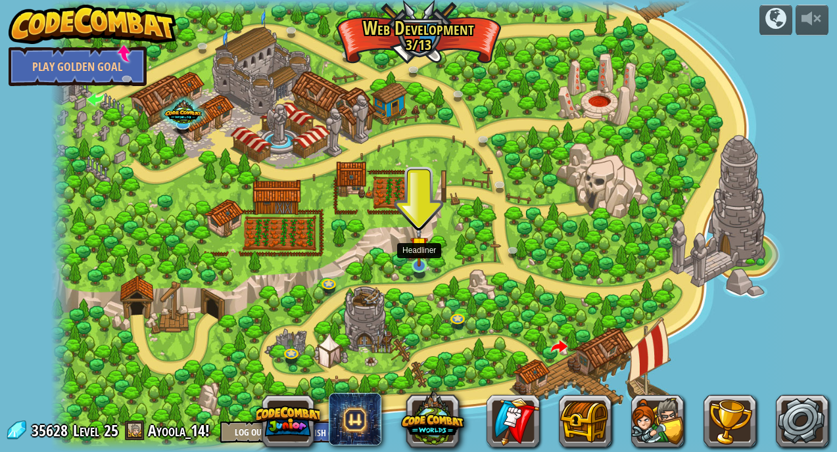
click at [415, 266] on img at bounding box center [419, 246] width 18 height 42
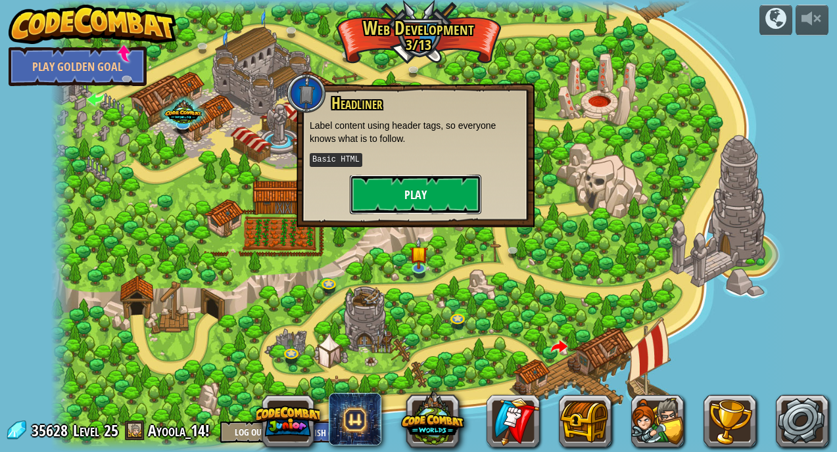
click at [409, 201] on button "Play" at bounding box center [415, 194] width 131 height 39
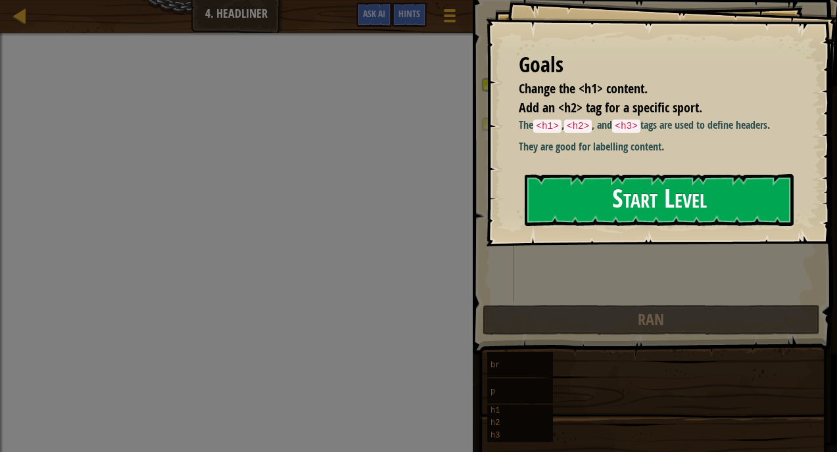
click at [538, 226] on button "Start Level" at bounding box center [659, 200] width 269 height 52
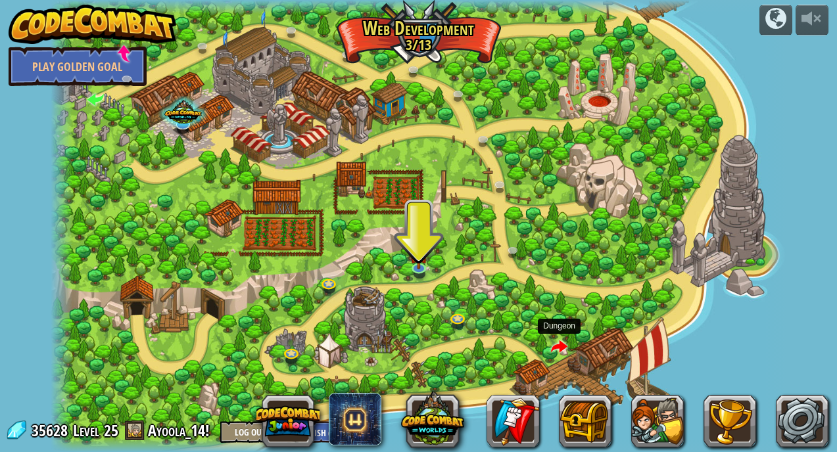
click at [565, 342] on span at bounding box center [559, 347] width 16 height 16
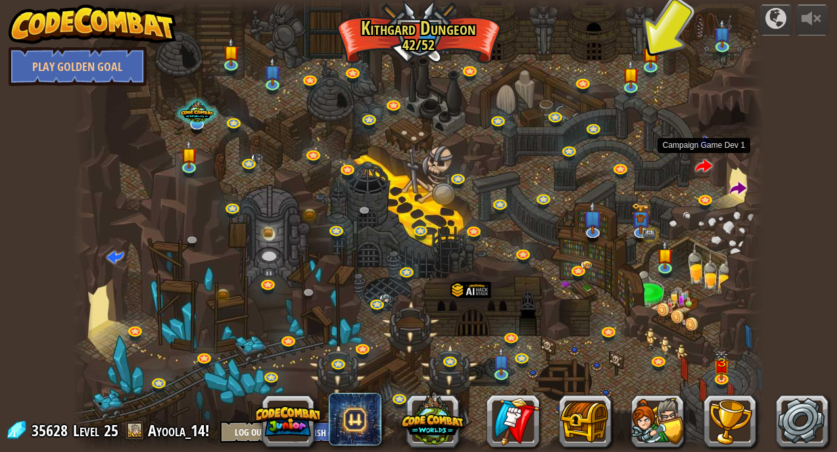
click at [701, 167] on span at bounding box center [704, 166] width 16 height 16
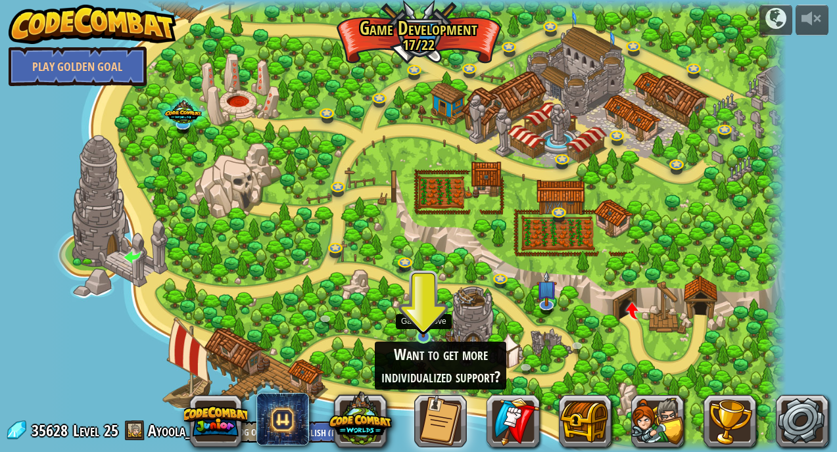
click at [426, 337] on img at bounding box center [423, 317] width 18 height 42
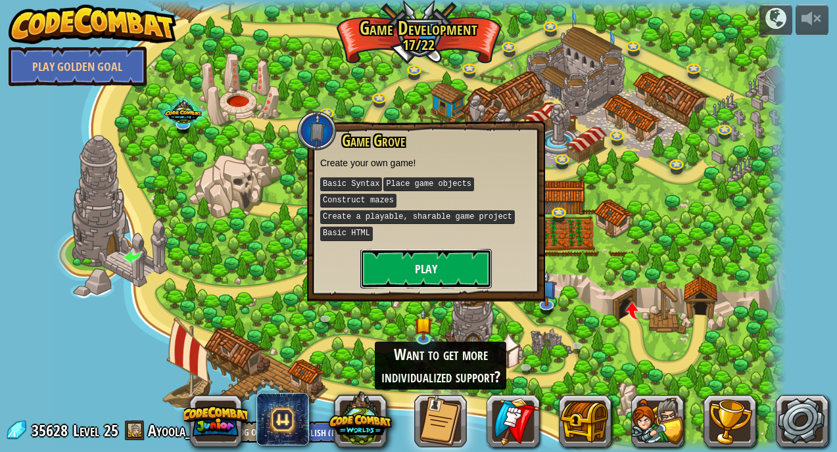
click at [383, 266] on button "Play" at bounding box center [425, 268] width 131 height 39
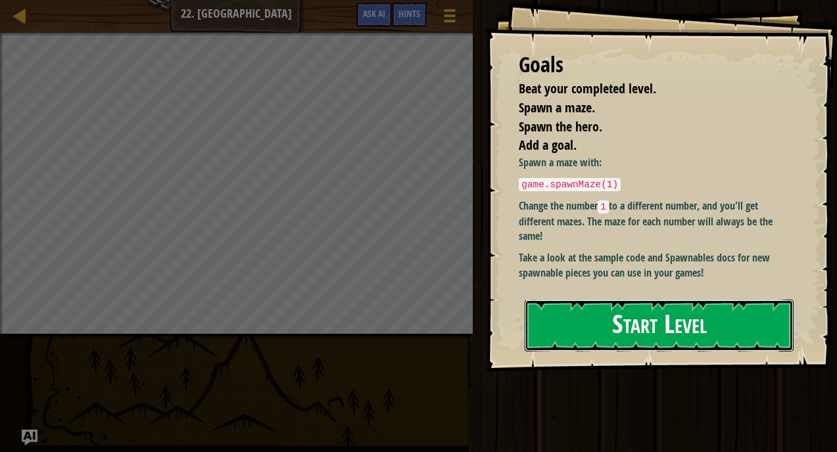
click at [602, 315] on button "Start Level" at bounding box center [659, 326] width 269 height 52
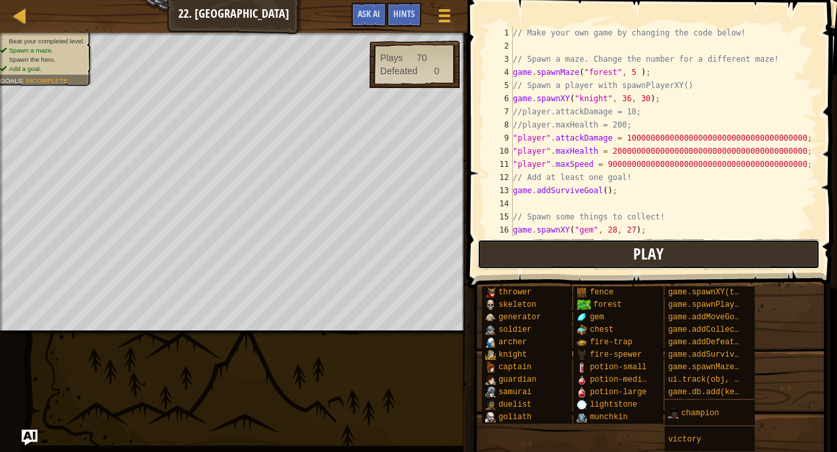
click at [687, 248] on button "Play" at bounding box center [648, 254] width 343 height 30
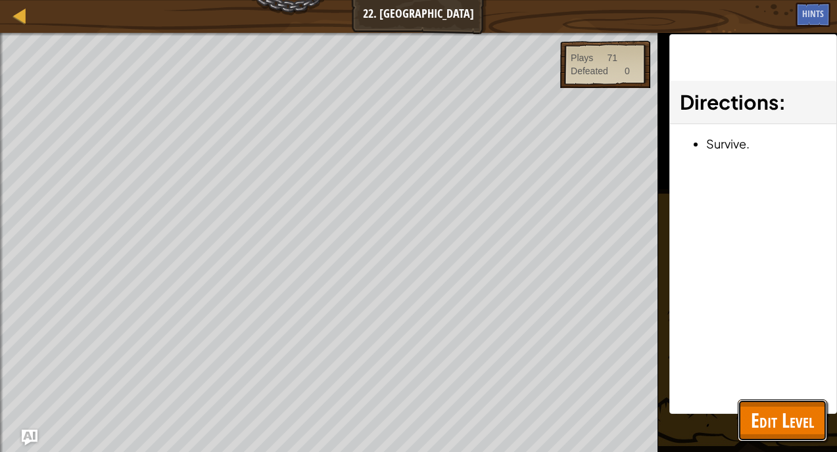
click at [781, 415] on span "Edit Level" at bounding box center [782, 420] width 63 height 27
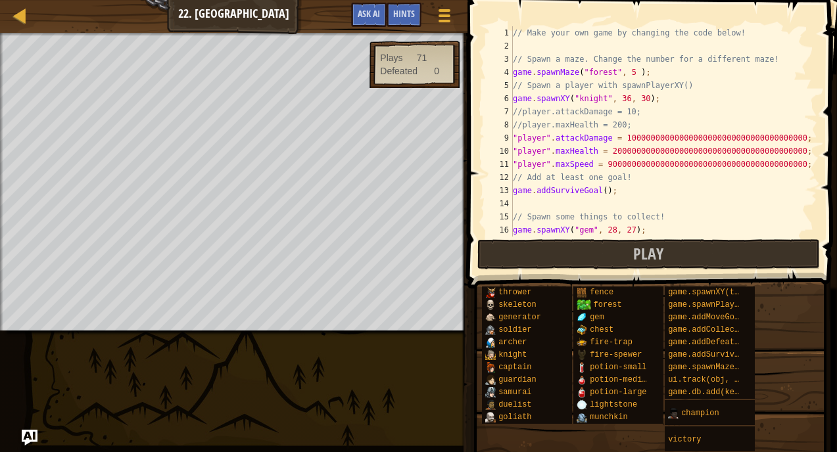
click at [244, 335] on div "Map 22. Game Grove Game Menu Done Hints Ask AI 1 הההההההההההההההההההההההההההההה…" at bounding box center [418, 226] width 837 height 452
drag, startPoint x: 20, startPoint y: 14, endPoint x: 15, endPoint y: 6, distance: 10.0
click at [443, 24] on div at bounding box center [444, 15] width 18 height 19
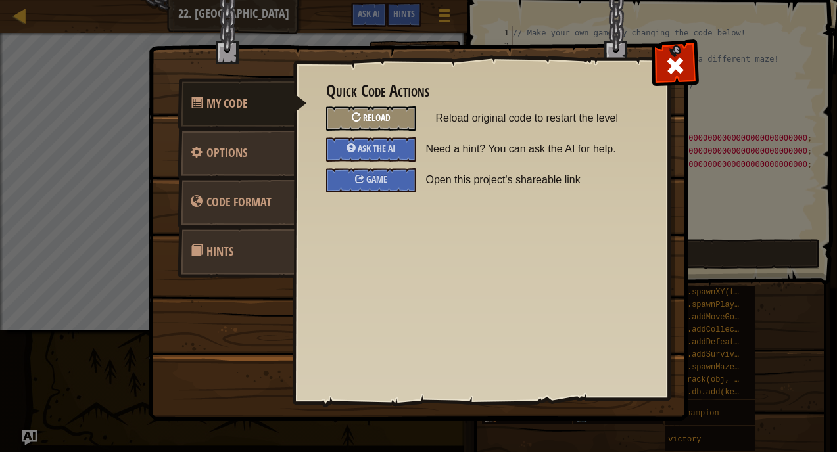
click at [382, 116] on span "Reload" at bounding box center [377, 117] width 28 height 12
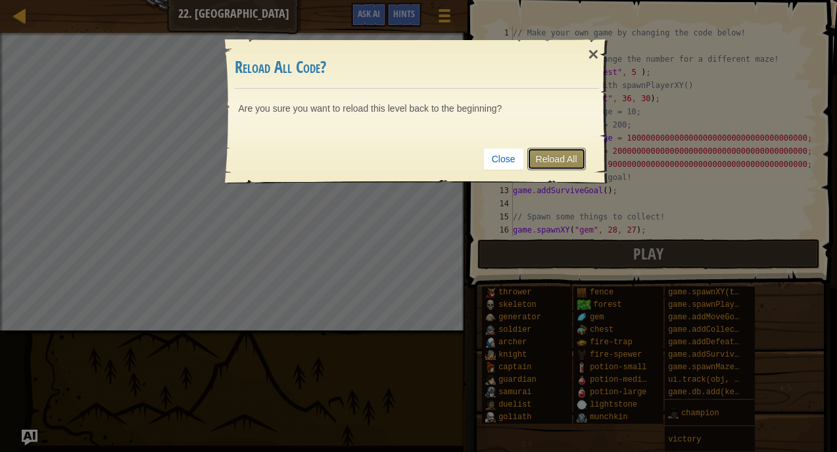
click at [564, 157] on link "Reload All" at bounding box center [556, 159] width 59 height 22
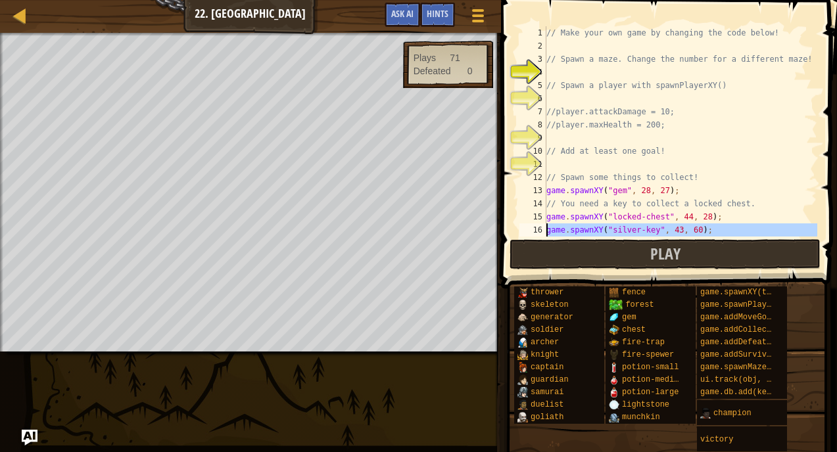
click at [525, 235] on div "16" at bounding box center [532, 230] width 27 height 13
type textarea "game.spawnXY("silver-key", 43, 60);"
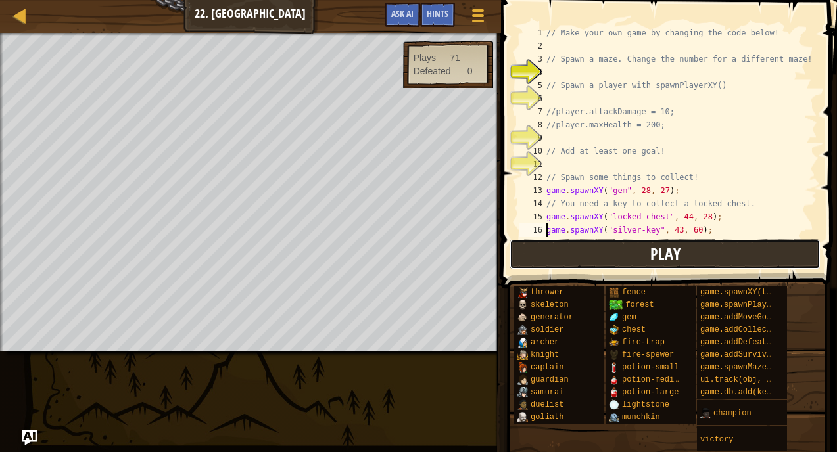
click at [525, 248] on button "Play" at bounding box center [664, 254] width 311 height 30
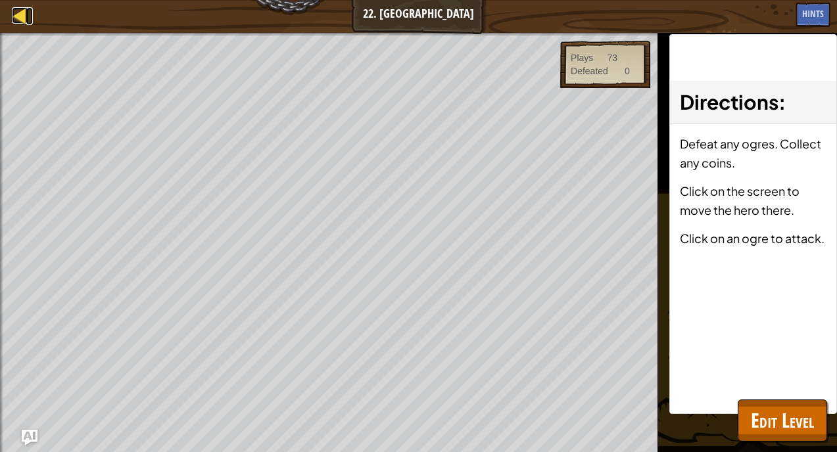
click at [23, 16] on div at bounding box center [20, 15] width 16 height 16
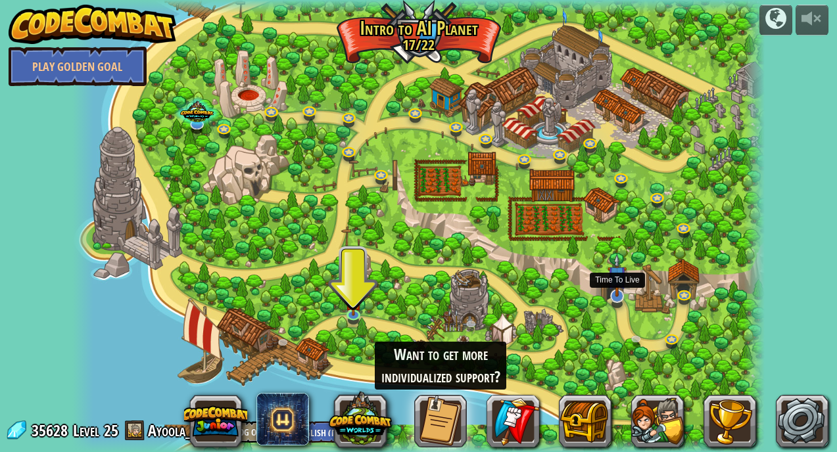
click at [619, 293] on img at bounding box center [616, 275] width 19 height 43
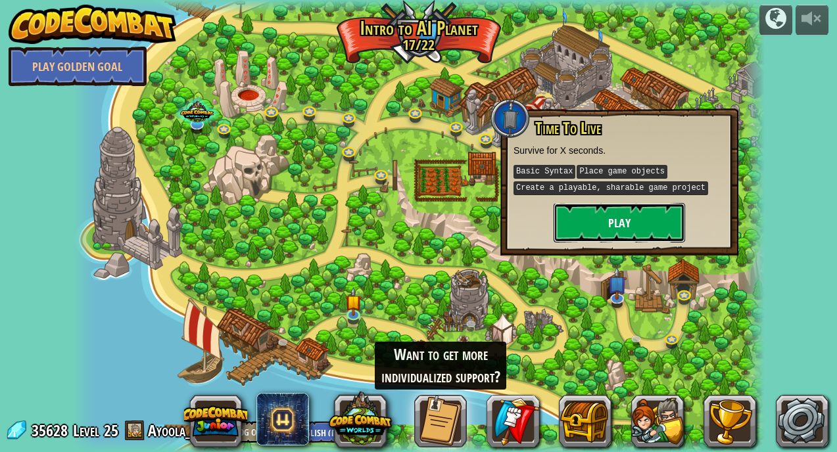
click at [614, 227] on button "Play" at bounding box center [619, 222] width 131 height 39
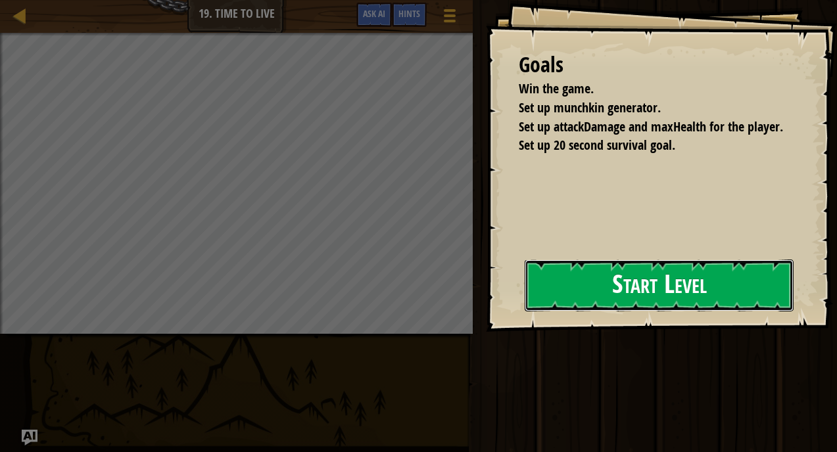
click at [544, 288] on button "Start Level" at bounding box center [659, 286] width 269 height 52
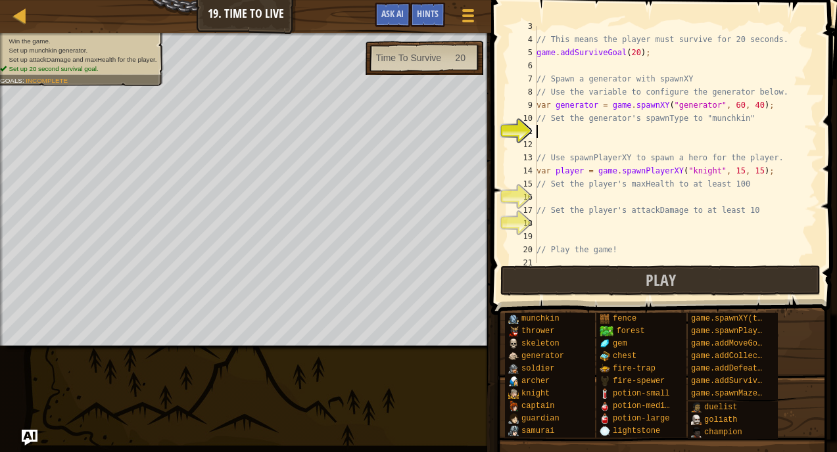
scroll to position [33, 0]
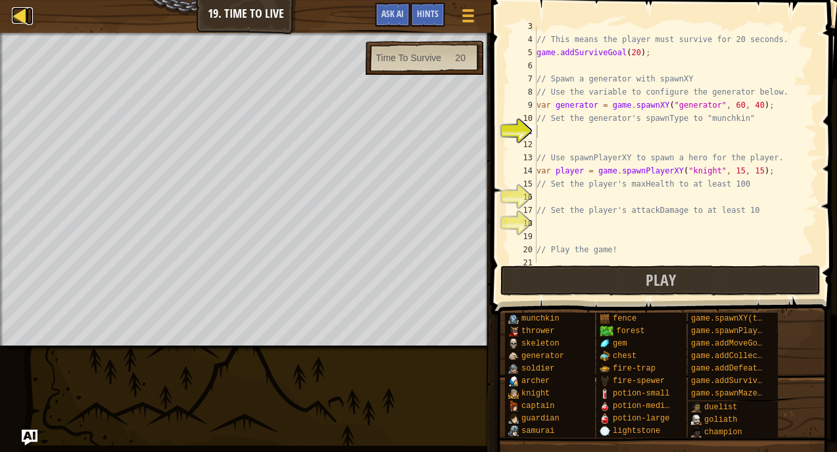
click at [13, 22] on div at bounding box center [20, 15] width 16 height 16
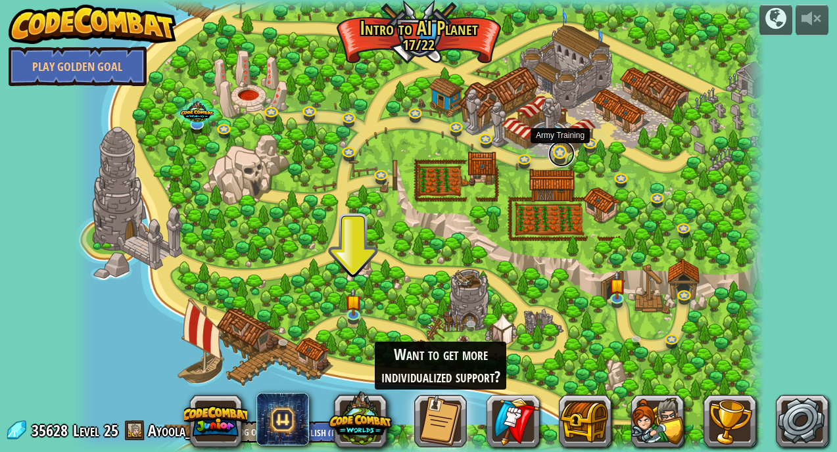
click at [557, 149] on link at bounding box center [561, 154] width 26 height 26
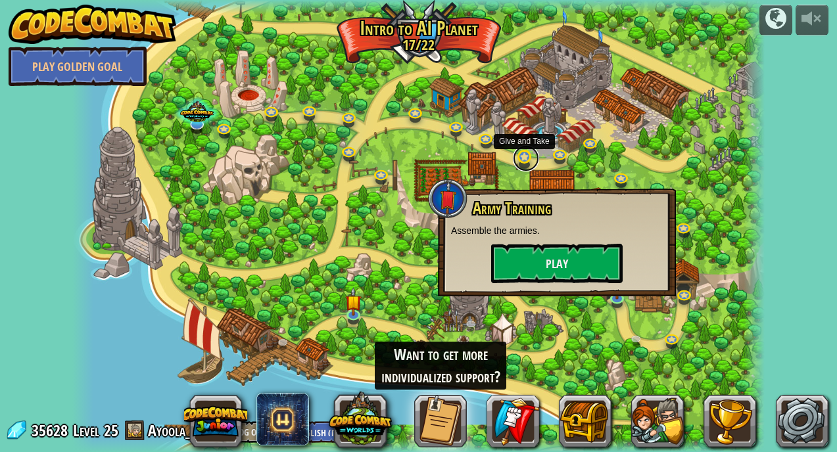
click at [523, 152] on link at bounding box center [526, 158] width 26 height 26
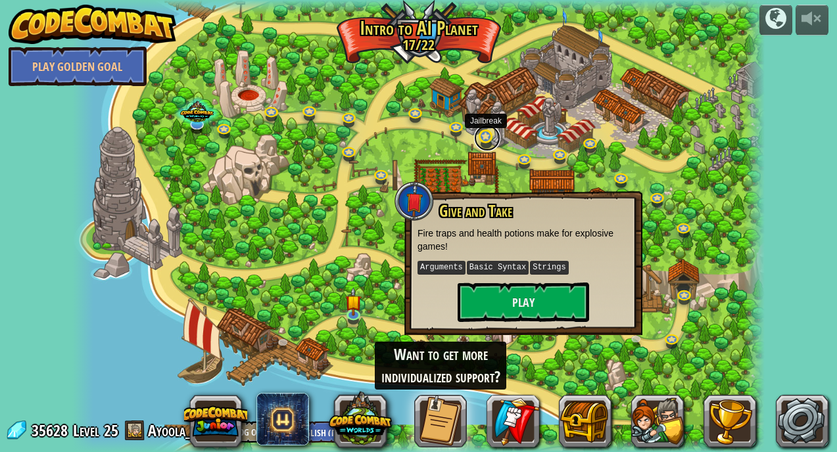
click at [481, 140] on link at bounding box center [487, 138] width 26 height 26
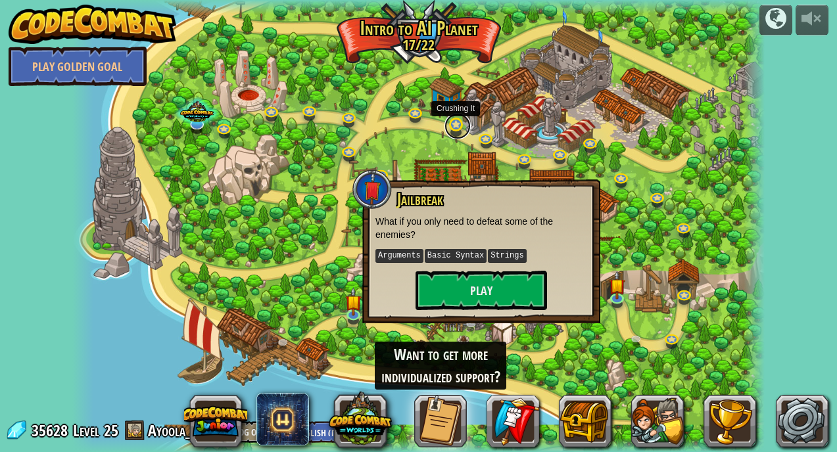
click at [457, 126] on link at bounding box center [457, 126] width 26 height 26
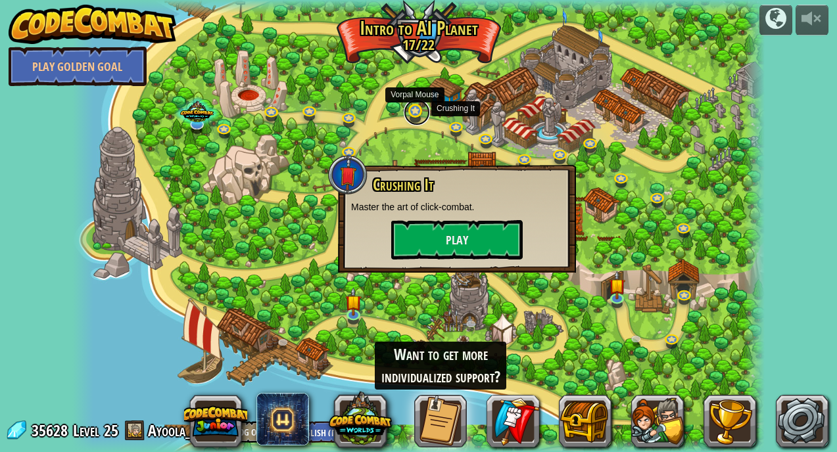
click at [414, 112] on link at bounding box center [417, 112] width 26 height 26
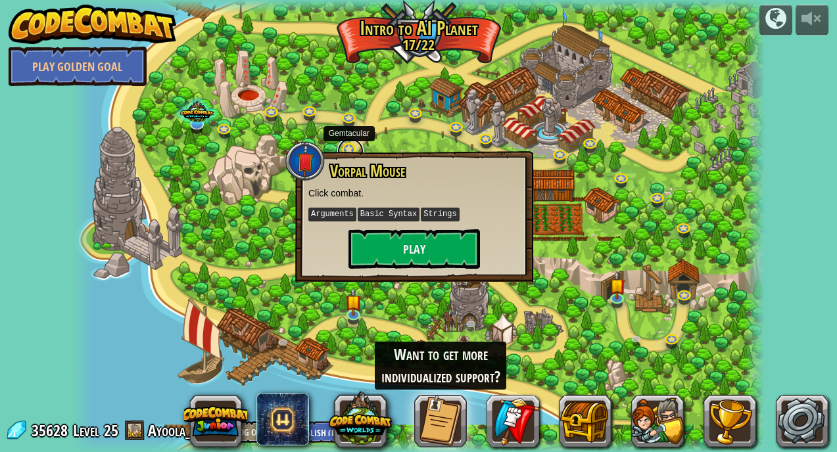
click at [346, 149] on link at bounding box center [350, 151] width 26 height 26
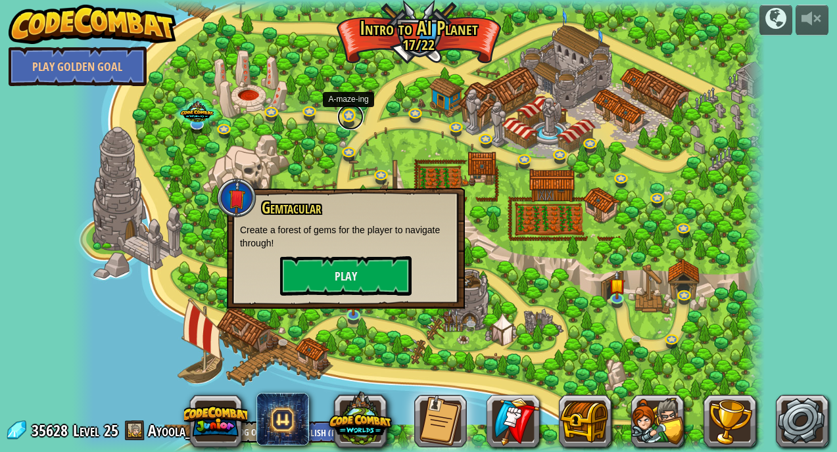
click at [346, 119] on link at bounding box center [350, 117] width 26 height 26
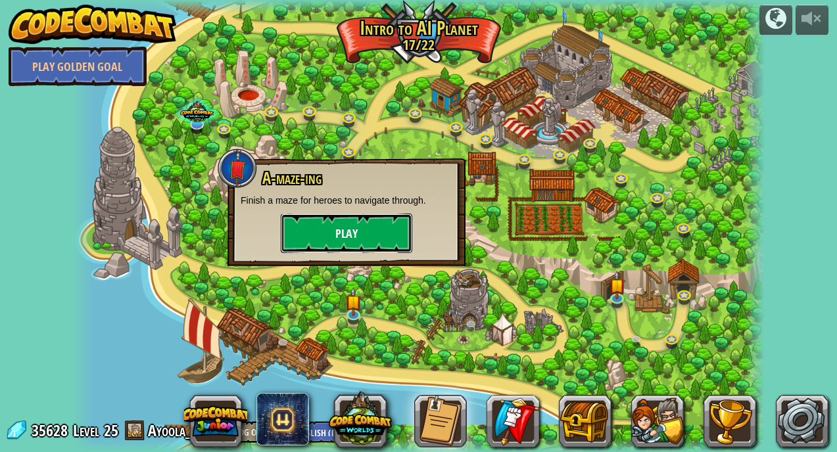
click at [339, 234] on button "Play" at bounding box center [346, 233] width 131 height 39
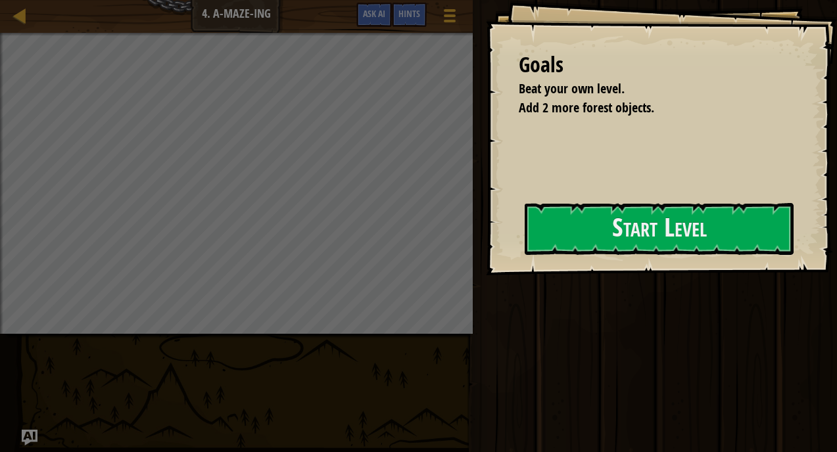
click at [358, 214] on div "Goals Beat your own level. Add 2 more forest objects. Start Level Error loading…" at bounding box center [418, 226] width 837 height 452
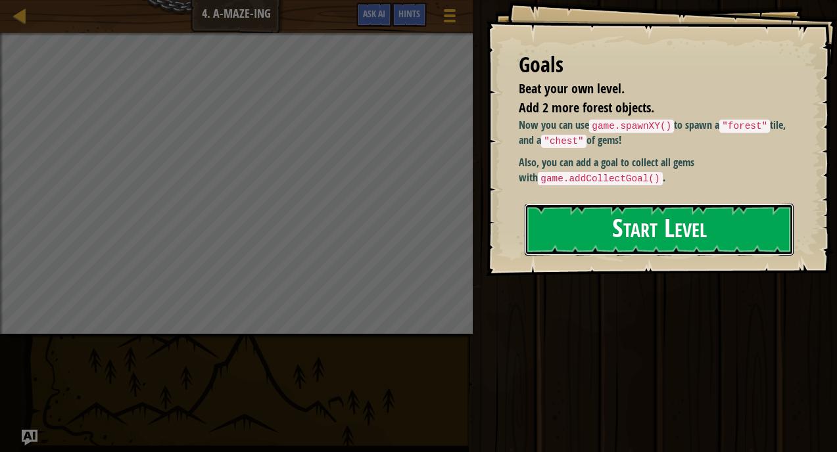
click at [607, 239] on button "Start Level" at bounding box center [659, 230] width 269 height 52
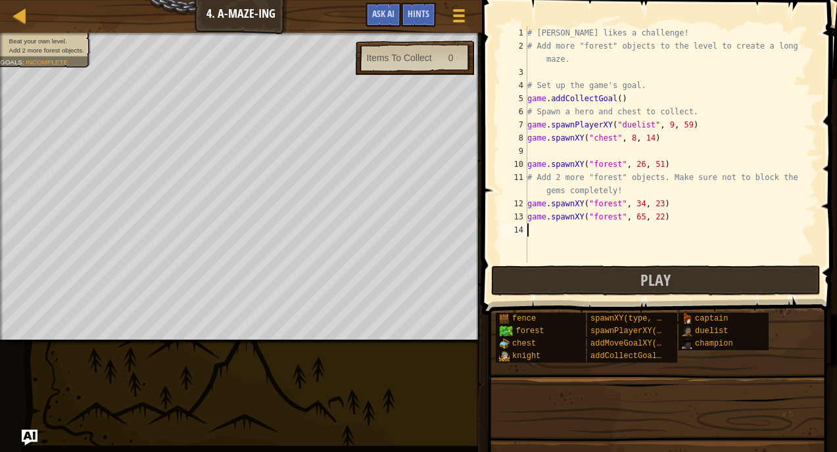
click at [615, 276] on button "Play" at bounding box center [655, 281] width 329 height 30
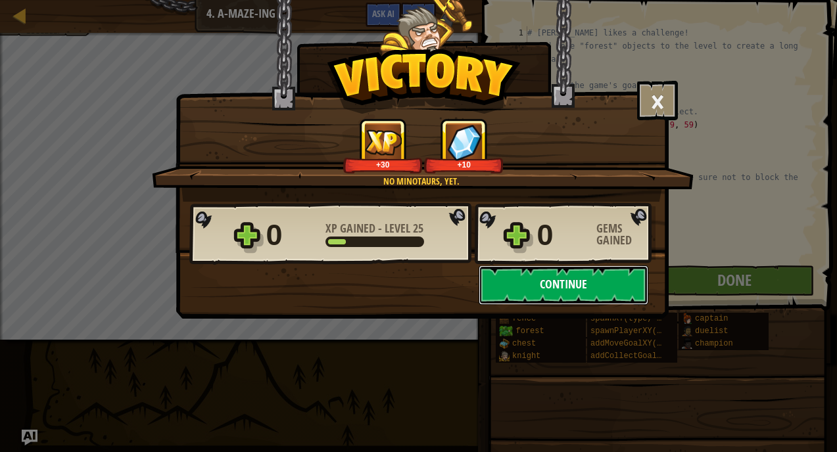
click at [532, 285] on button "Continue" at bounding box center [564, 285] width 170 height 39
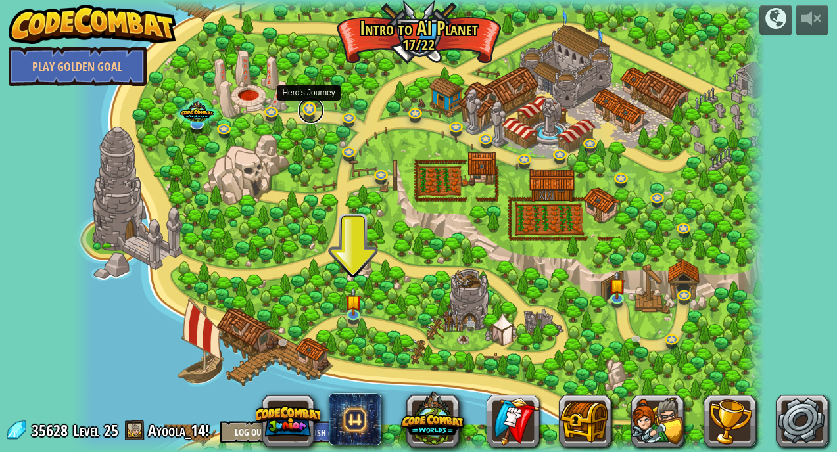
click at [314, 109] on link at bounding box center [311, 110] width 26 height 26
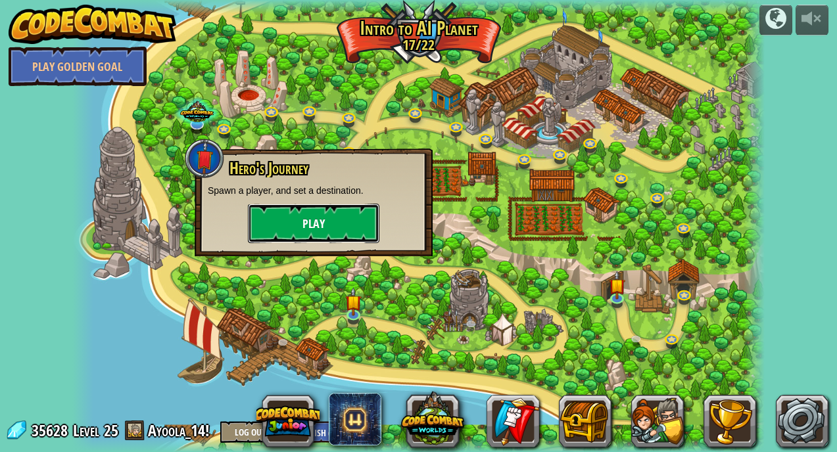
click at [298, 225] on button "Play" at bounding box center [313, 223] width 131 height 39
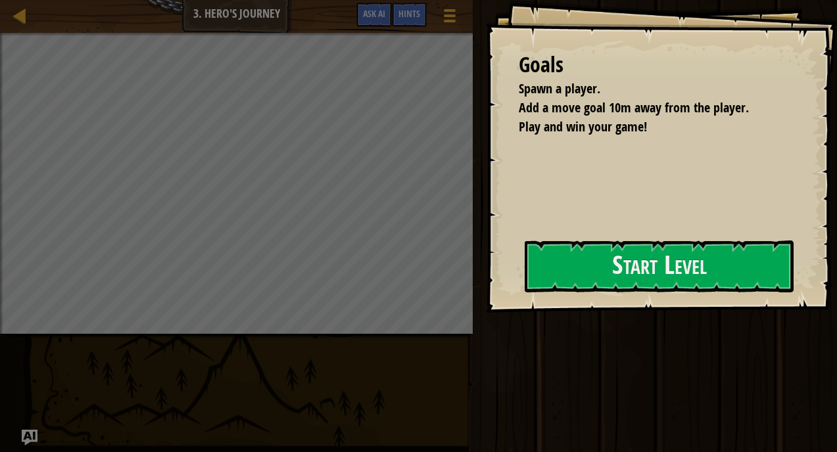
click at [484, 279] on div "Play Done" at bounding box center [653, 223] width 368 height 446
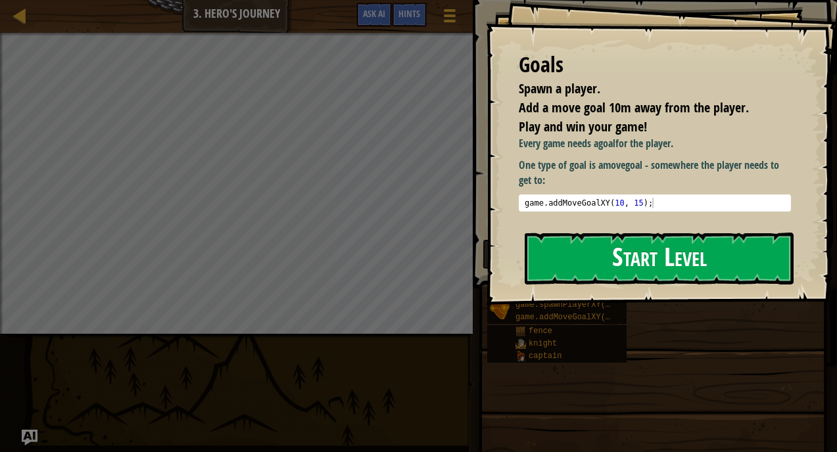
click at [588, 261] on button "Start Level" at bounding box center [659, 259] width 269 height 52
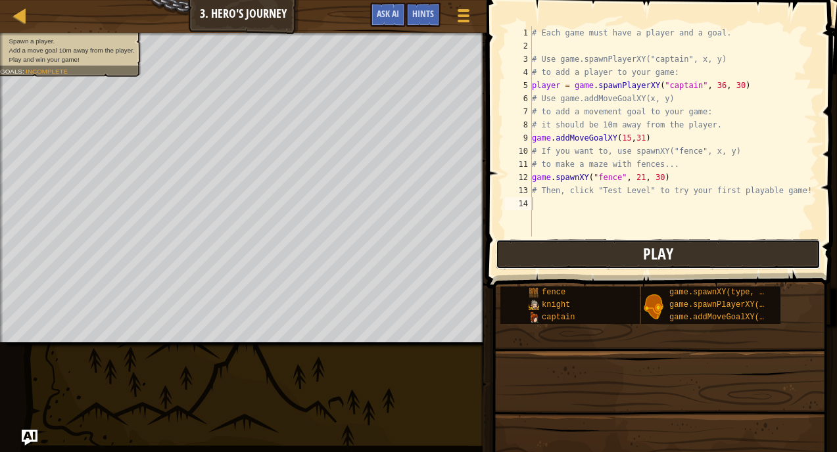
click at [533, 263] on button "Play" at bounding box center [658, 254] width 325 height 30
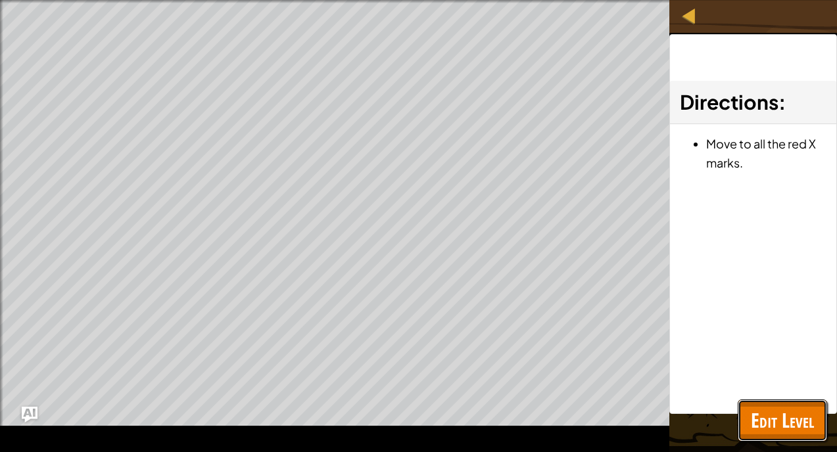
click at [769, 415] on span "Edit Level" at bounding box center [782, 420] width 63 height 27
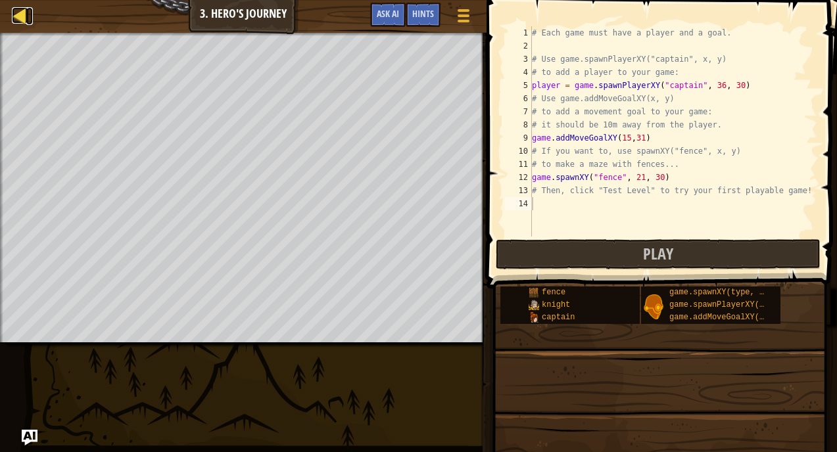
click at [14, 16] on div at bounding box center [20, 15] width 16 height 16
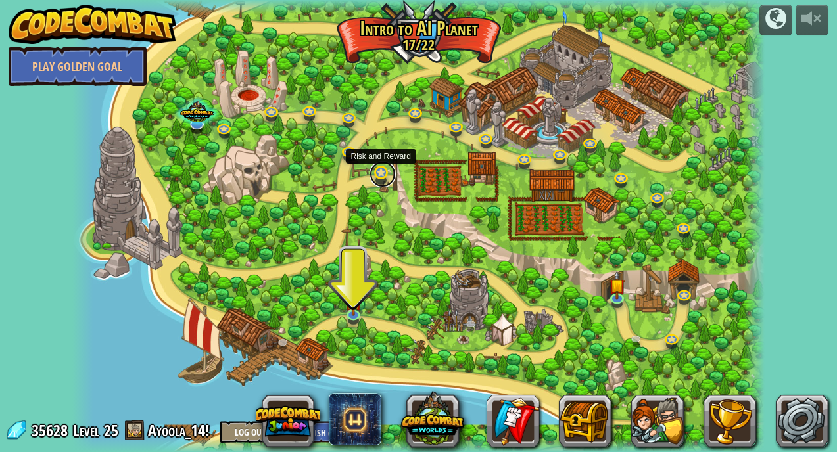
click at [381, 173] on link at bounding box center [382, 174] width 26 height 26
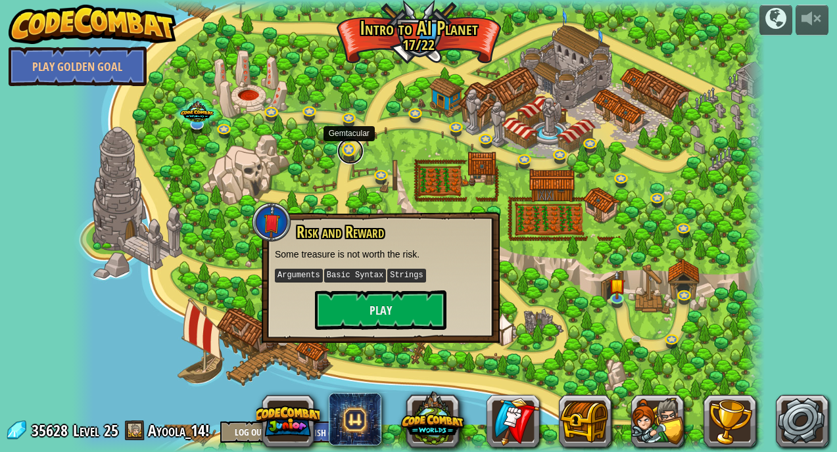
click at [350, 148] on link at bounding box center [350, 151] width 26 height 26
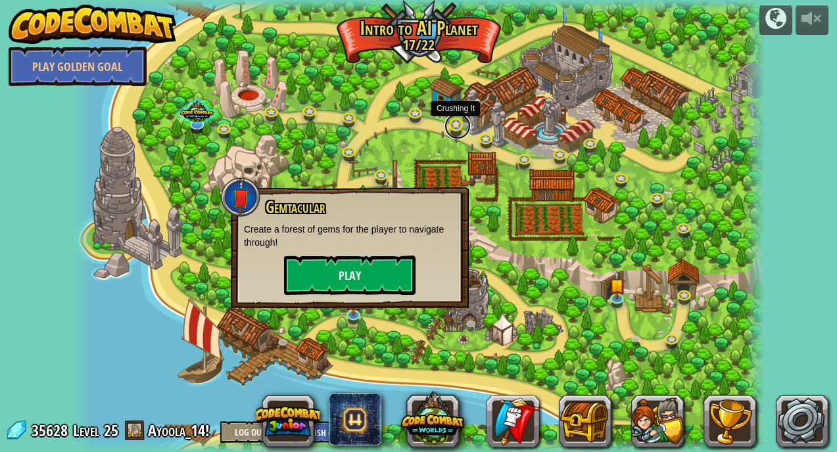
click at [449, 125] on link at bounding box center [457, 126] width 26 height 26
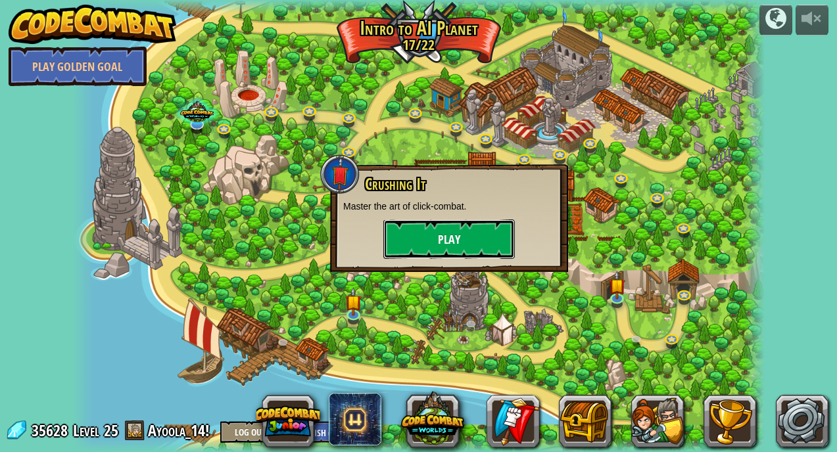
click at [508, 248] on button "Play" at bounding box center [448, 239] width 131 height 39
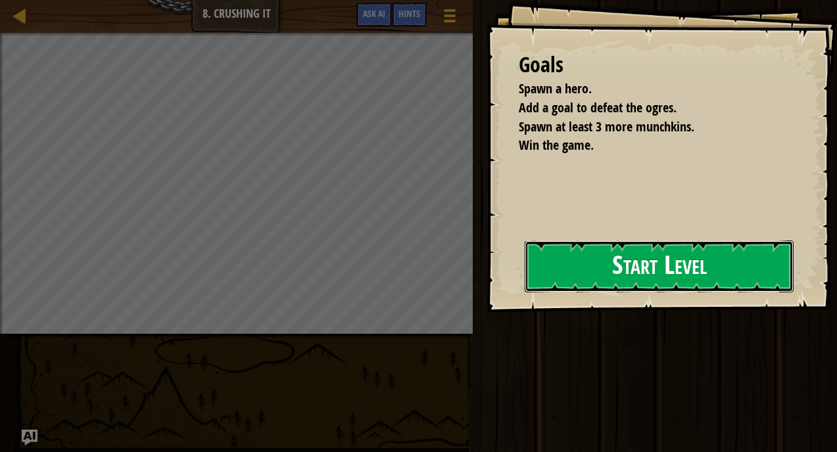
click at [525, 282] on button "Start Level" at bounding box center [659, 267] width 269 height 52
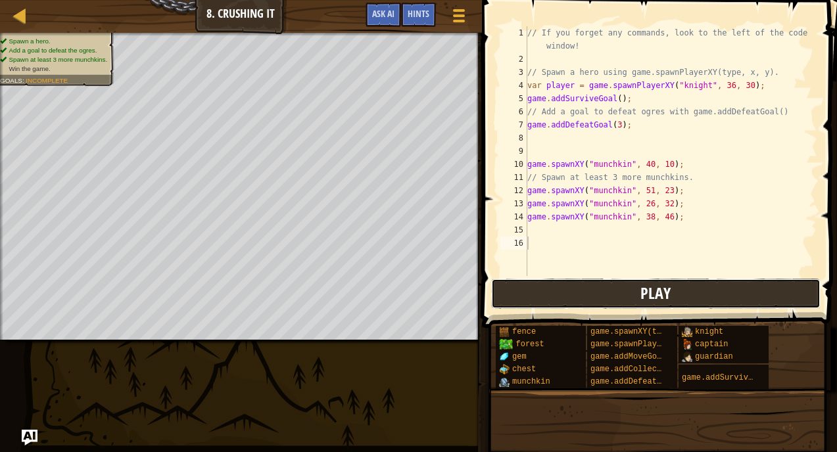
click at [527, 301] on button "Play" at bounding box center [655, 294] width 329 height 30
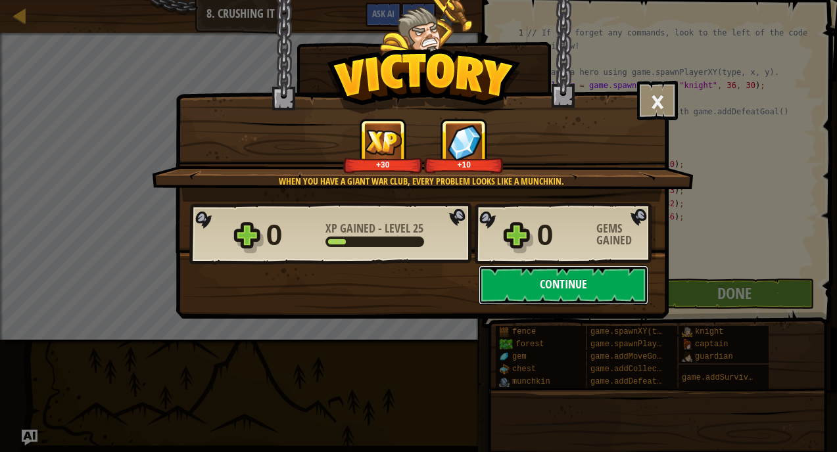
click at [616, 296] on button "Continue" at bounding box center [564, 285] width 170 height 39
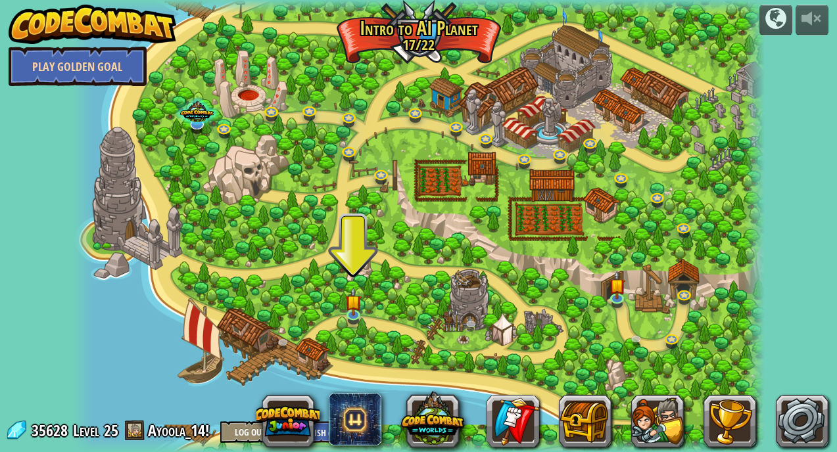
click at [82, 64] on link "Play Golden Goal" at bounding box center [78, 66] width 138 height 39
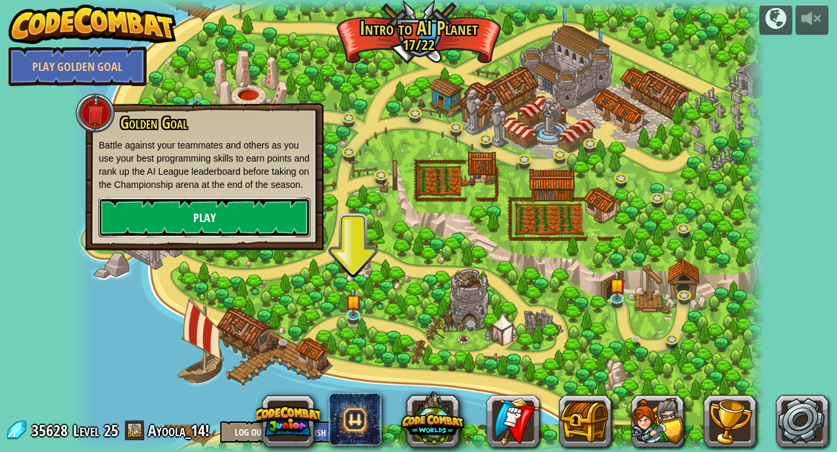
click at [171, 232] on link "Play" at bounding box center [205, 217] width 212 height 39
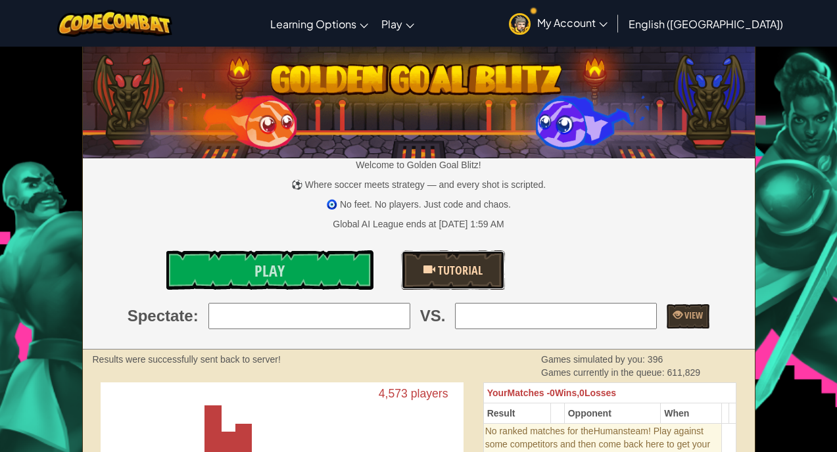
click at [433, 271] on span at bounding box center [429, 270] width 12 height 12
click at [333, 262] on link "Play" at bounding box center [270, 269] width 208 height 39
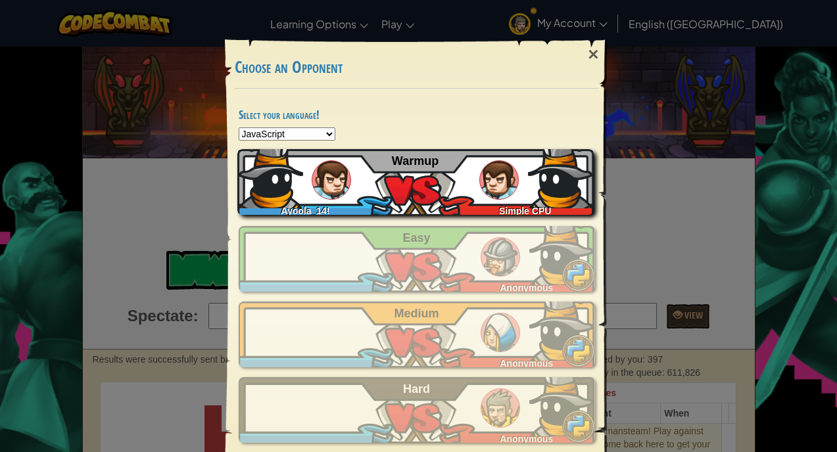
click at [449, 174] on div "Ayoola_14! Simple CPU Warmup" at bounding box center [415, 182] width 356 height 66
